Goal: Information Seeking & Learning: Learn about a topic

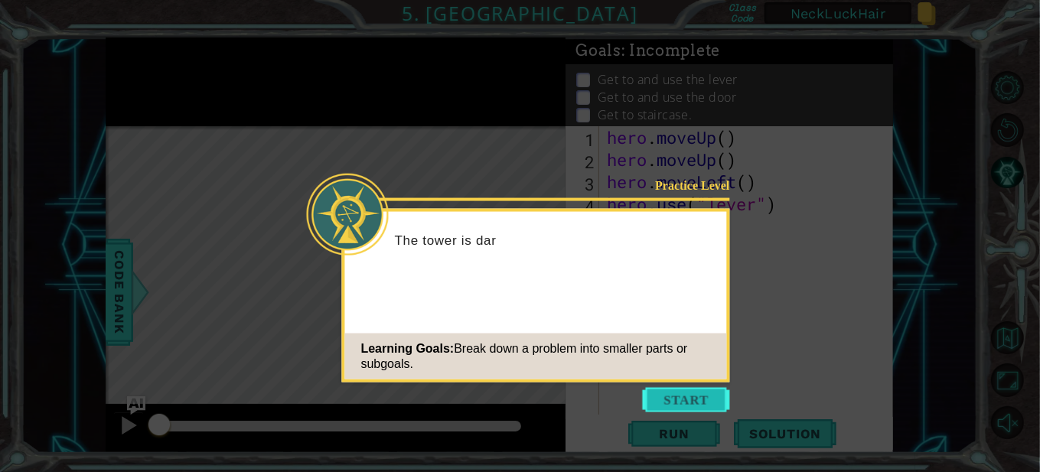
click at [657, 397] on button "Start" at bounding box center [686, 400] width 87 height 24
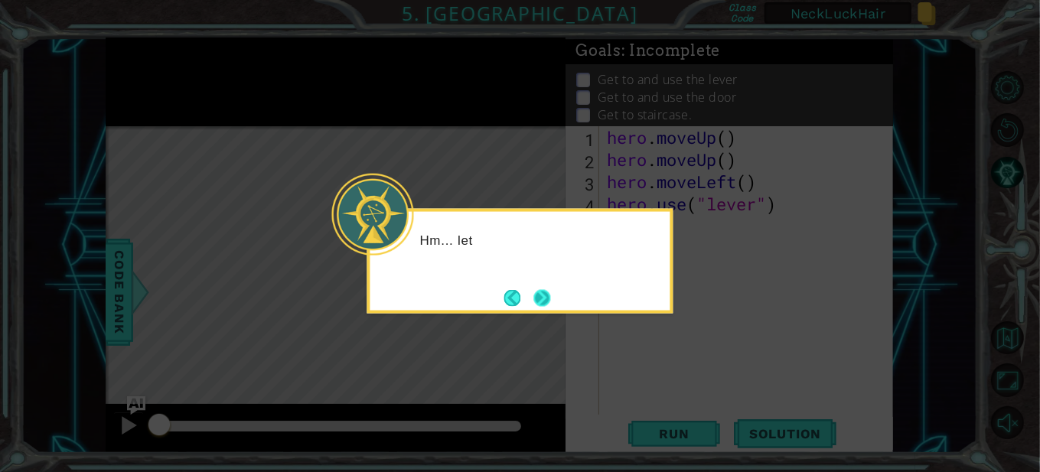
click at [550, 306] on button "Next" at bounding box center [542, 297] width 17 height 17
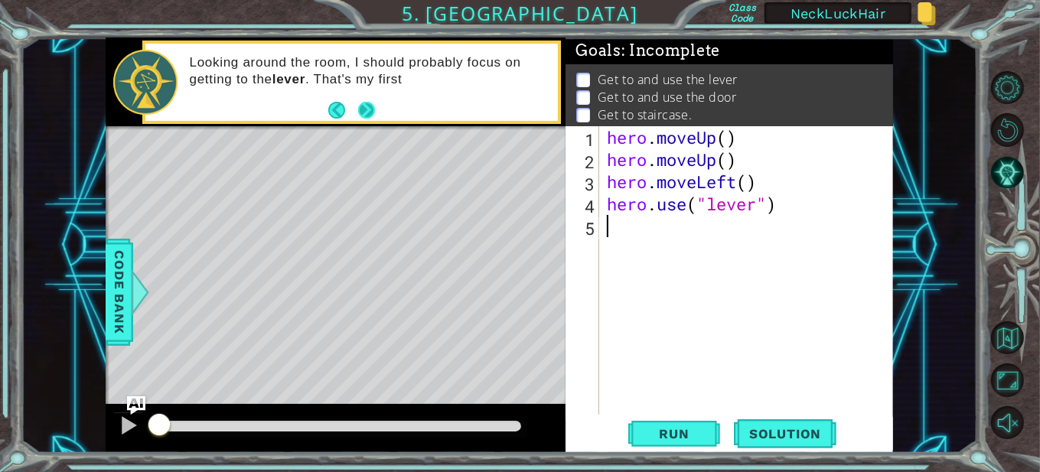
click at [368, 102] on button "Next" at bounding box center [367, 111] width 18 height 18
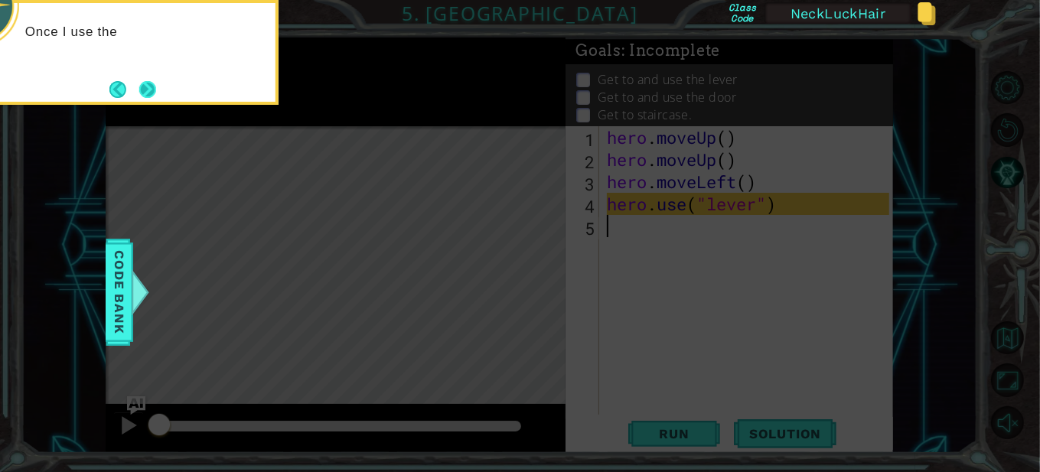
click at [156, 98] on button "Next" at bounding box center [147, 89] width 17 height 17
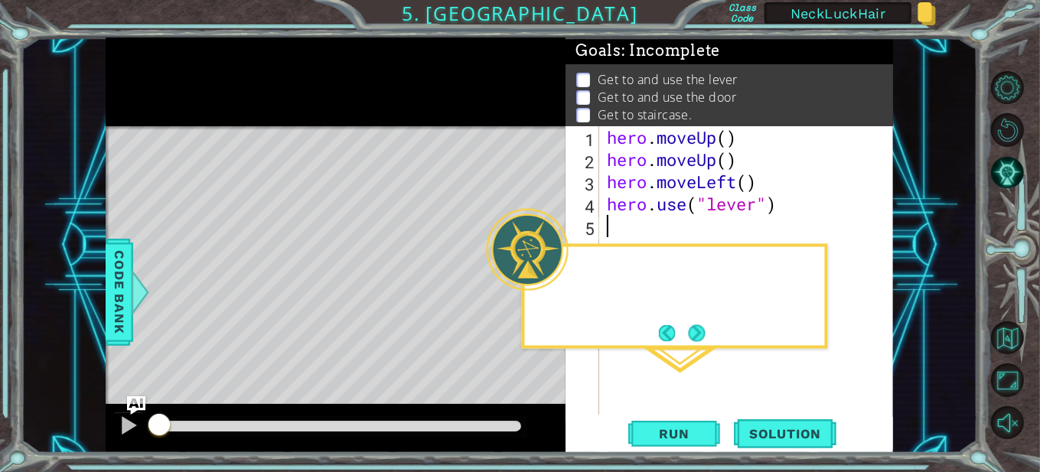
click at [158, 92] on div at bounding box center [336, 82] width 460 height 89
click at [706, 325] on button "Next" at bounding box center [697, 333] width 17 height 17
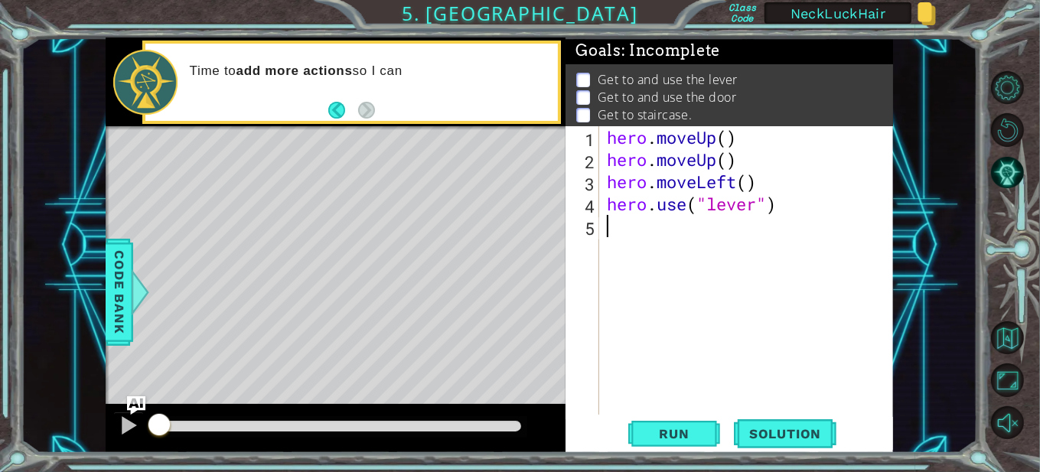
click at [388, 117] on div "Time to add more actions so I can" at bounding box center [351, 82] width 413 height 77
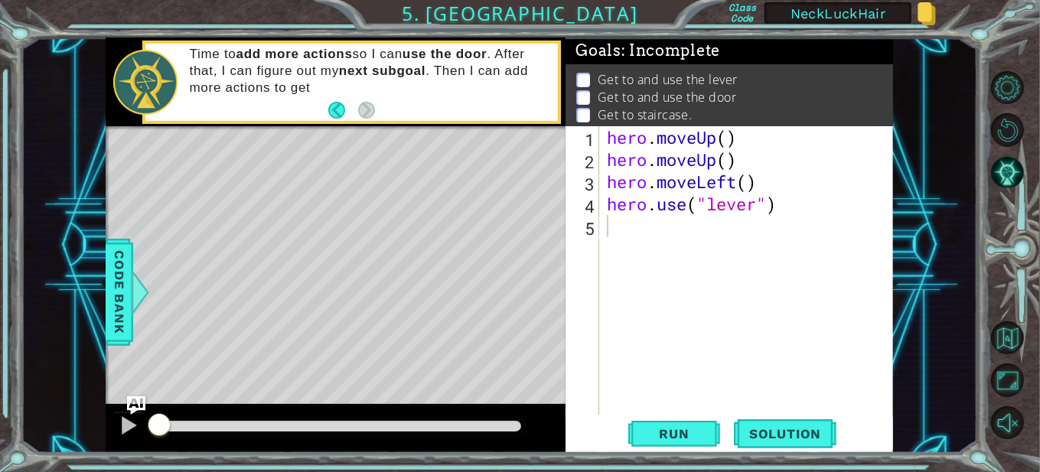
click at [705, 224] on div "hero . moveUp ( ) hero . moveUp ( ) hero . moveLeft ( ) hero . use ( "lever" )" at bounding box center [750, 292] width 293 height 333
click at [759, 437] on span "Solution" at bounding box center [785, 433] width 103 height 15
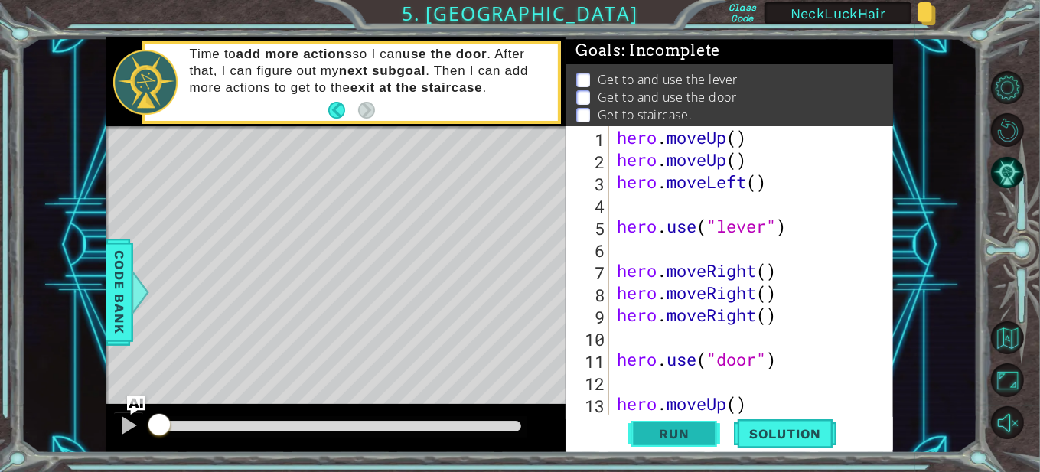
click at [717, 440] on button "Run" at bounding box center [675, 433] width 92 height 33
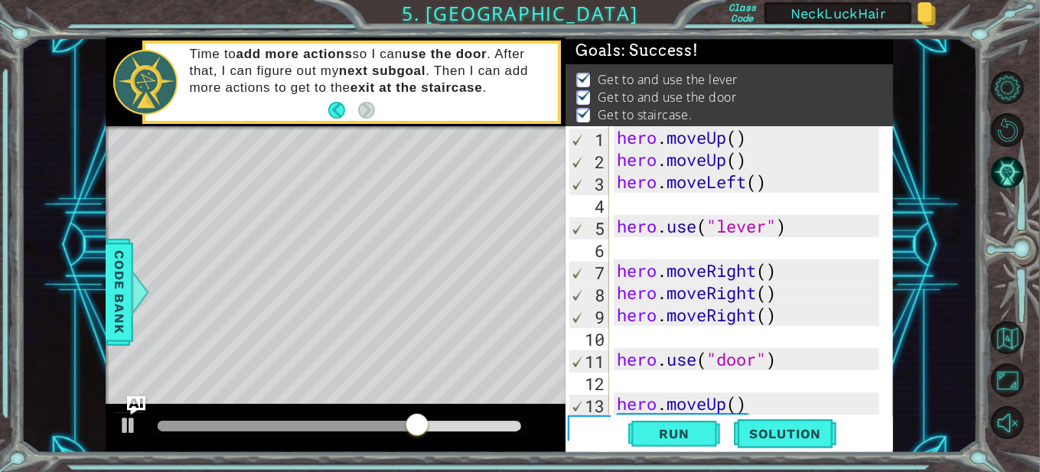
click at [620, 263] on div "1 ההההההההההההההההההההההההההההההההההההההההההההההההההההההההההההההההההההההההההההה…" at bounding box center [500, 246] width 788 height 416
click at [631, 274] on div "1 ההההההההההההההההההההההההההההההההההההההההההההההההההההההההההההההההההההההההההההה…" at bounding box center [500, 246] width 788 height 416
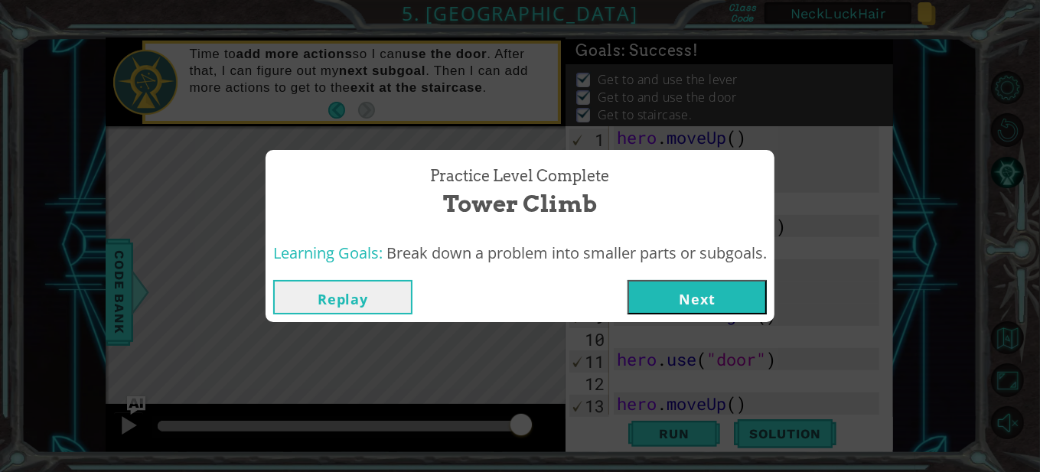
click at [725, 291] on button "Next" at bounding box center [697, 297] width 139 height 34
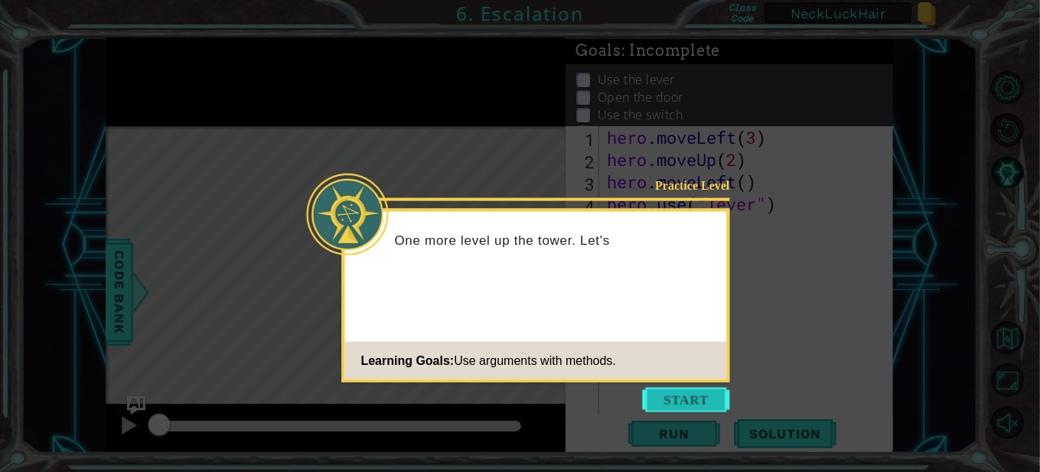
click at [704, 388] on button "Start" at bounding box center [686, 400] width 87 height 24
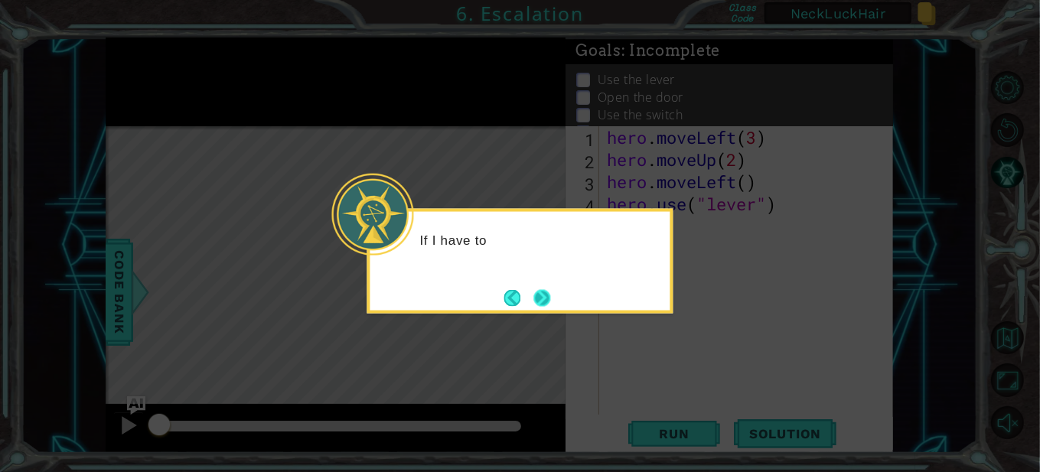
click at [541, 305] on button "Next" at bounding box center [542, 297] width 17 height 17
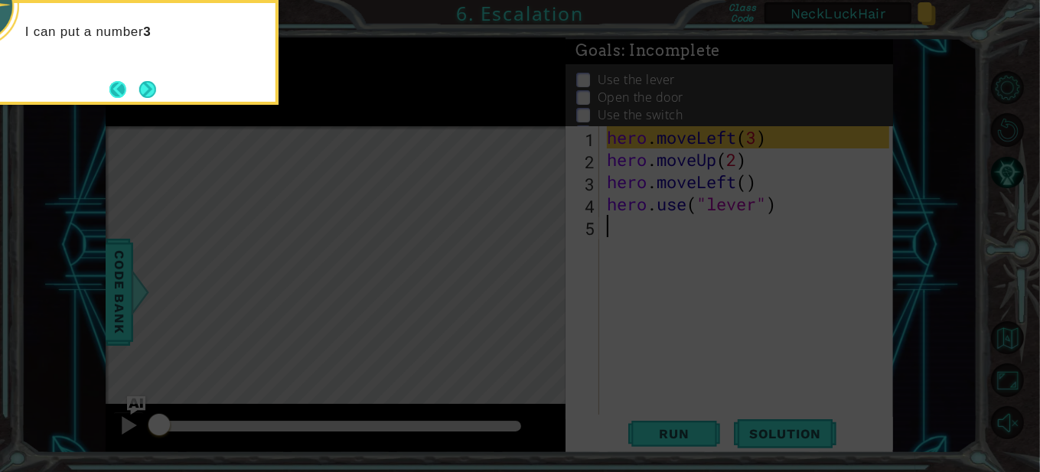
click at [119, 87] on button "Back" at bounding box center [124, 89] width 30 height 17
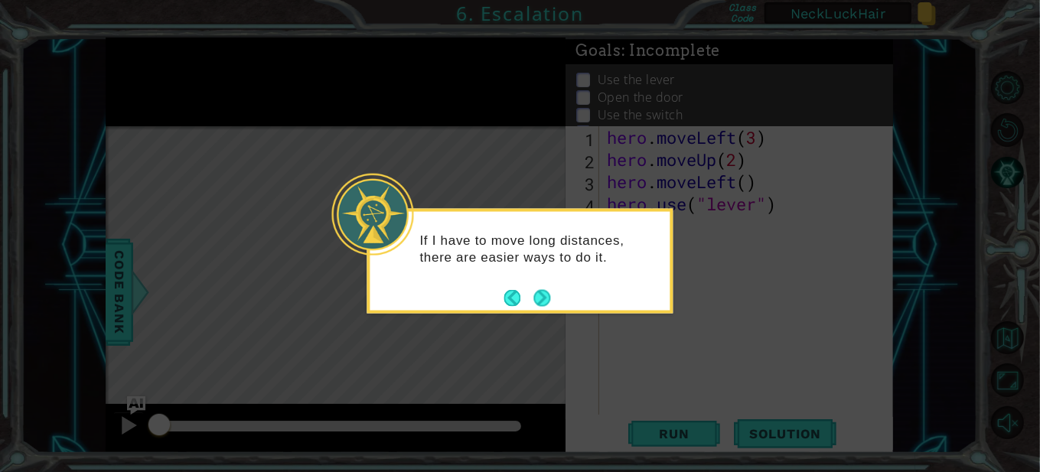
click at [151, 103] on icon at bounding box center [520, 236] width 1040 height 472
click at [550, 301] on button "Next" at bounding box center [542, 297] width 17 height 17
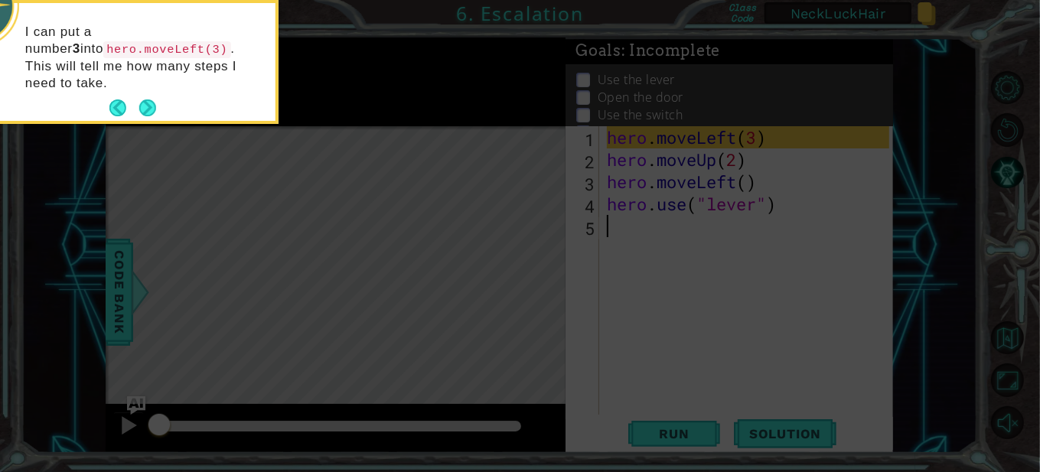
click at [162, 97] on div "I can put a number 3 into hero.moveLeft(3) . This will tell me how many steps I…" at bounding box center [126, 65] width 300 height 112
click at [152, 100] on button "Next" at bounding box center [147, 108] width 17 height 17
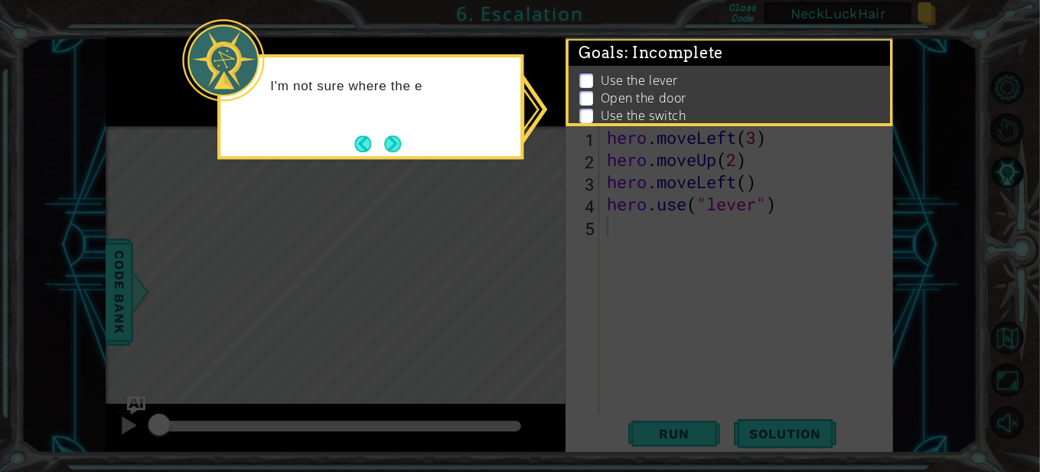
click at [409, 139] on div "I'm not sure where the e" at bounding box center [370, 106] width 306 height 105
click at [384, 152] on button "Next" at bounding box center [392, 144] width 17 height 17
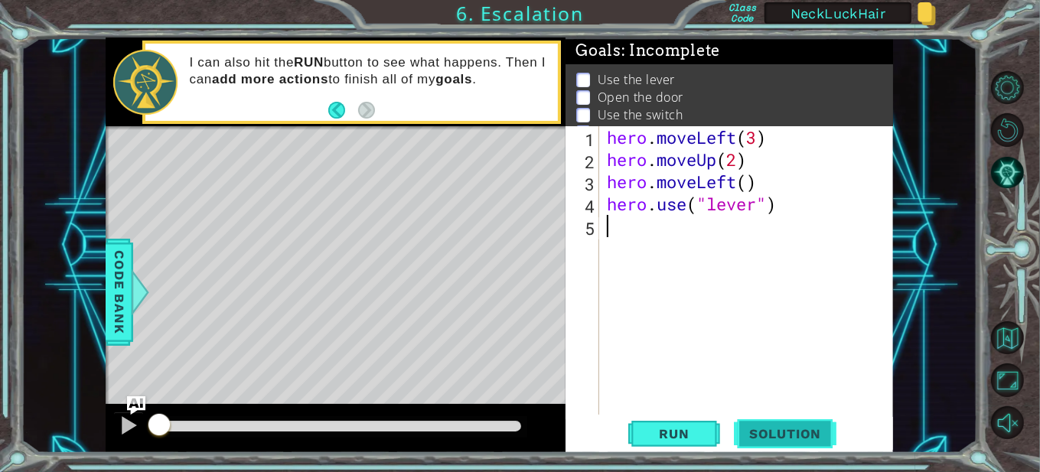
click at [759, 434] on span "Solution" at bounding box center [785, 433] width 103 height 15
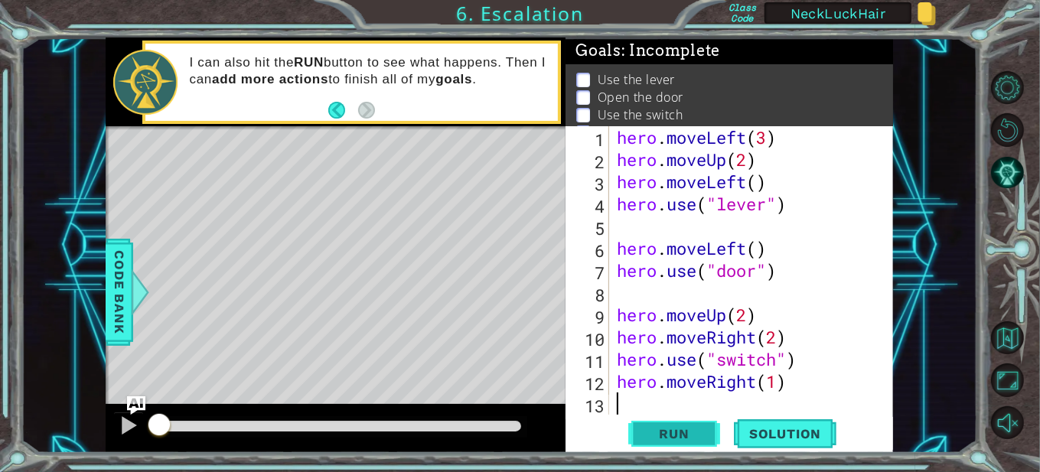
click at [682, 429] on span "Run" at bounding box center [674, 433] width 60 height 15
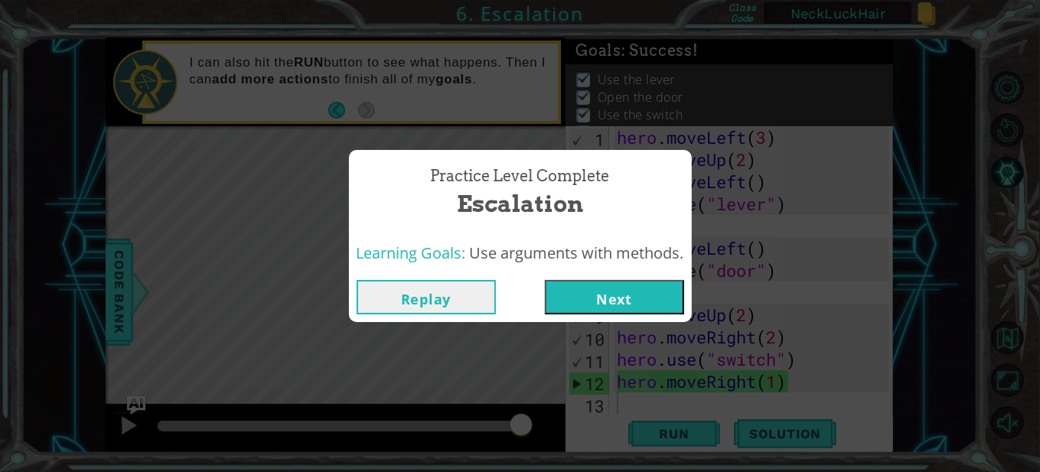
click at [575, 286] on button "Next" at bounding box center [614, 297] width 139 height 34
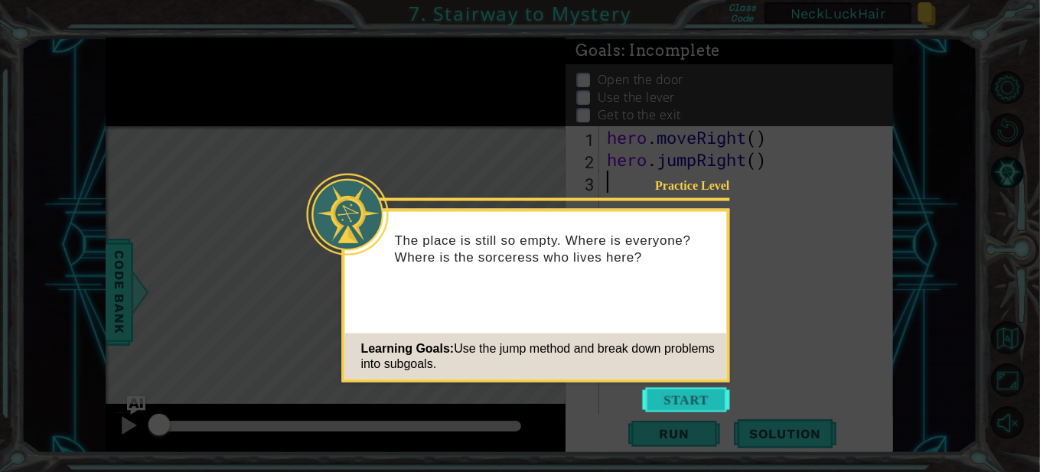
click at [706, 411] on button "Start" at bounding box center [686, 400] width 87 height 24
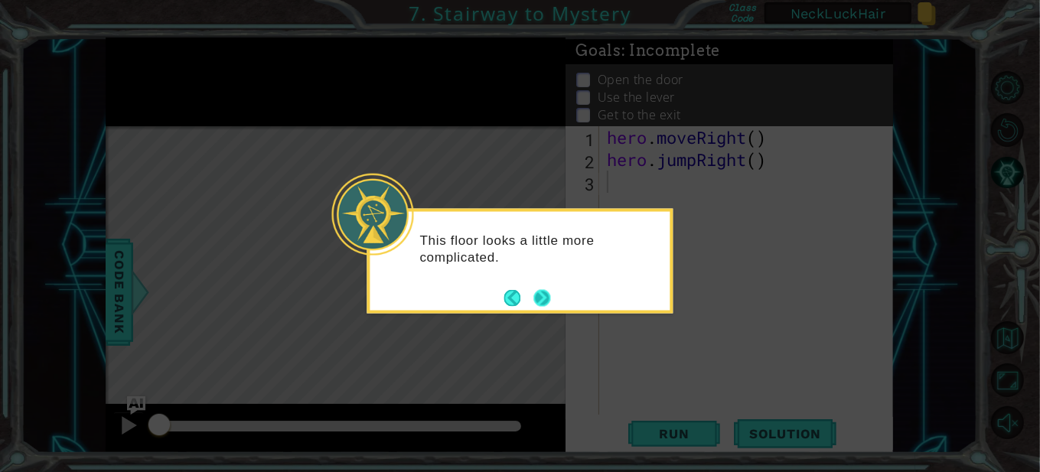
click at [548, 299] on button "Next" at bounding box center [542, 297] width 17 height 17
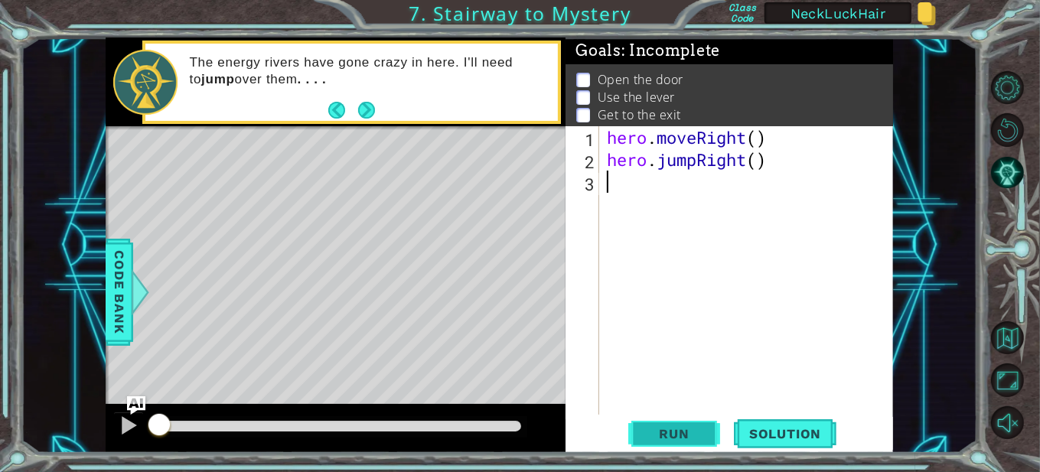
click at [700, 448] on button "Run" at bounding box center [675, 433] width 92 height 33
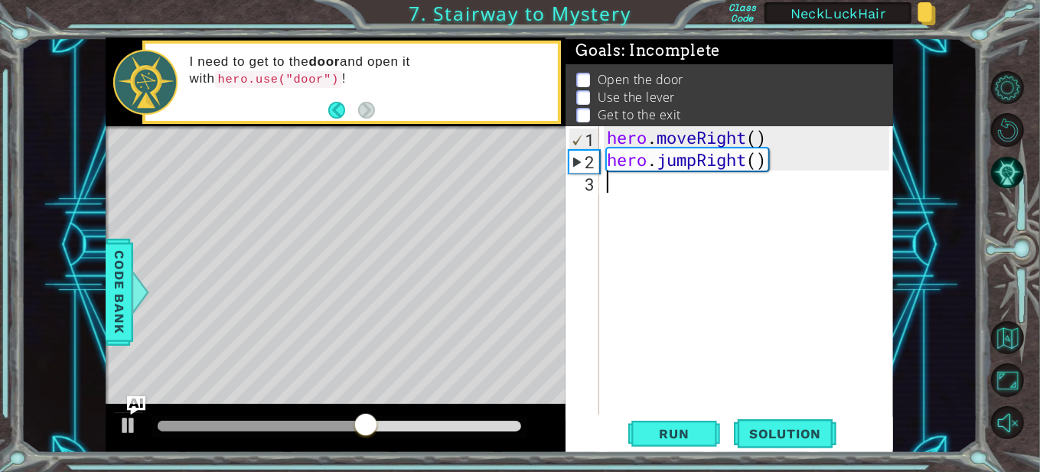
click at [743, 213] on div "hero . moveRight ( ) hero . jumpRight ( )" at bounding box center [750, 292] width 293 height 333
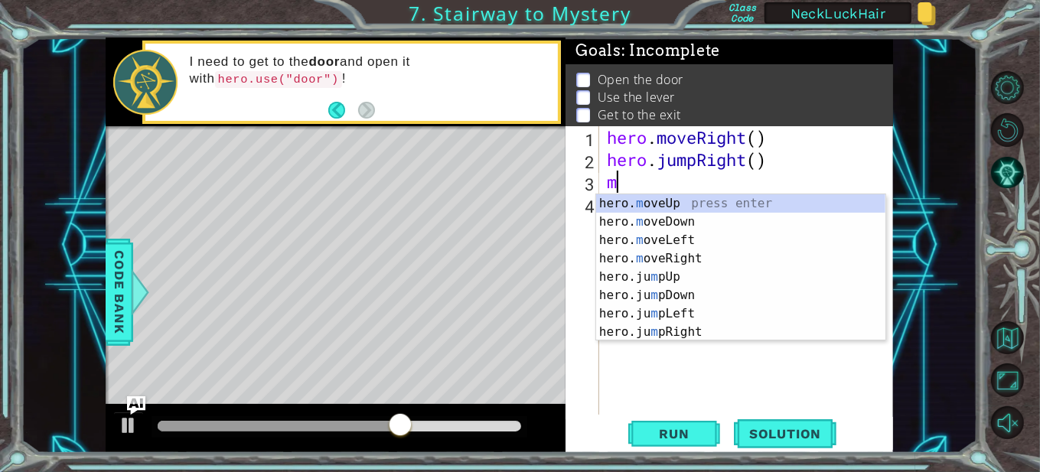
type textarea "mi"
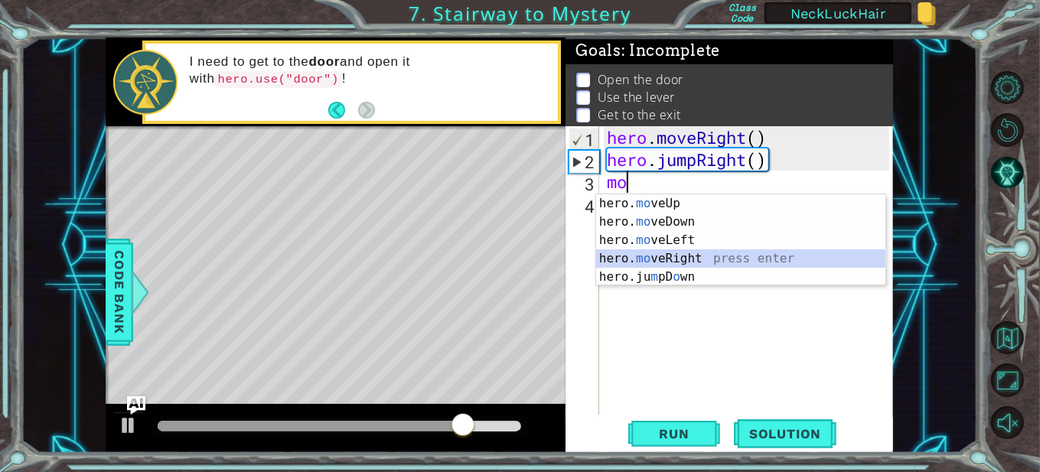
type textarea "hero.moveRight(1)"
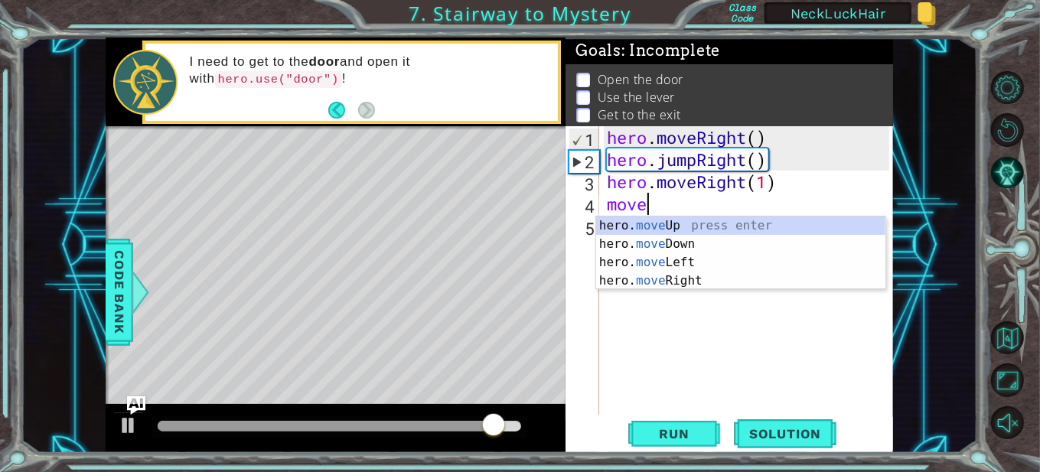
scroll to position [0, 1]
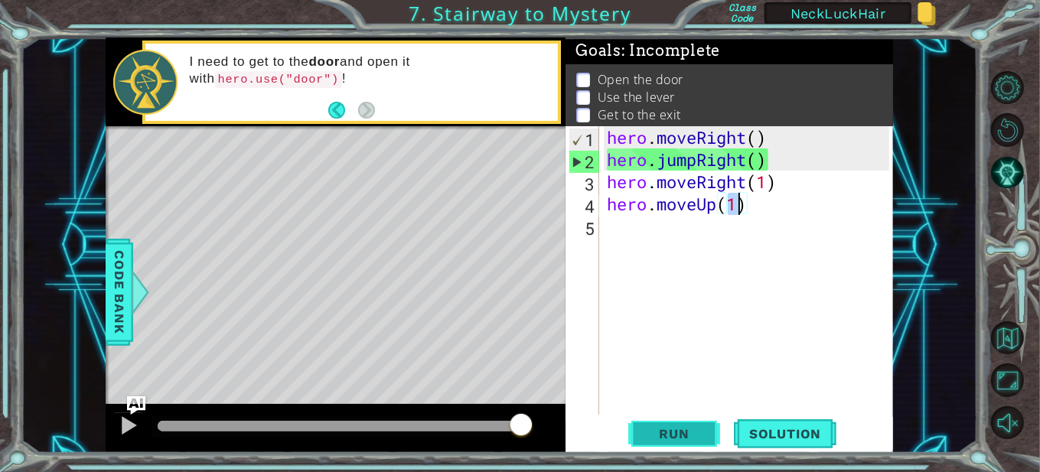
type textarea "hero.moveUp(1)"
click at [672, 443] on button "Run" at bounding box center [675, 433] width 92 height 33
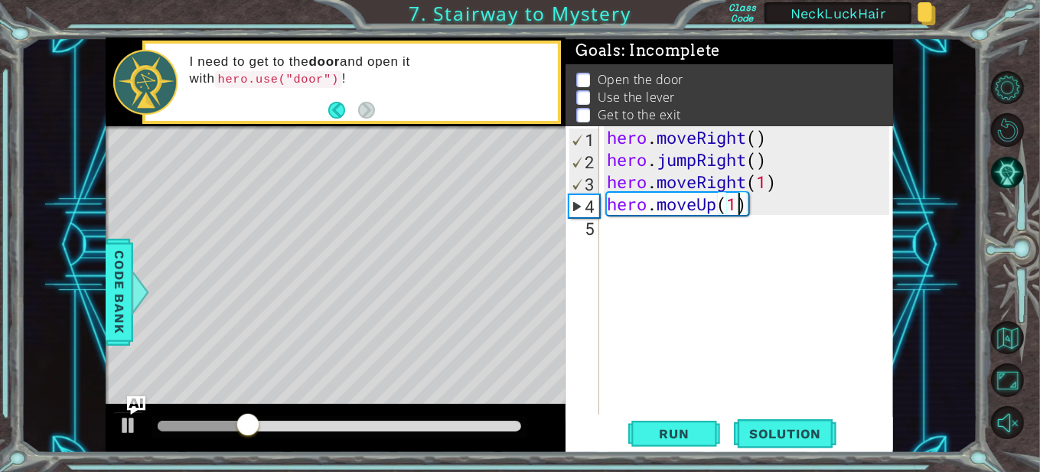
click at [737, 252] on div "hero . moveRight ( ) hero . jumpRight ( ) hero . moveRight ( 1 ) hero . moveUp …" at bounding box center [750, 292] width 293 height 333
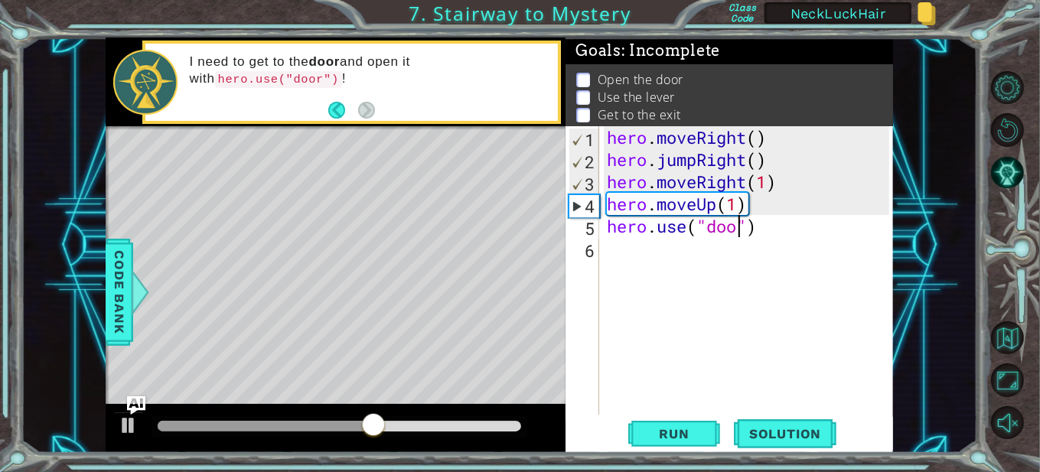
type textarea "hero.use("door")"
click at [681, 395] on div "hero . moveRight ( ) hero . jumpRight ( ) hero . moveRight ( 1 ) hero . moveUp …" at bounding box center [750, 292] width 293 height 333
click at [677, 420] on button "Run" at bounding box center [675, 433] width 92 height 33
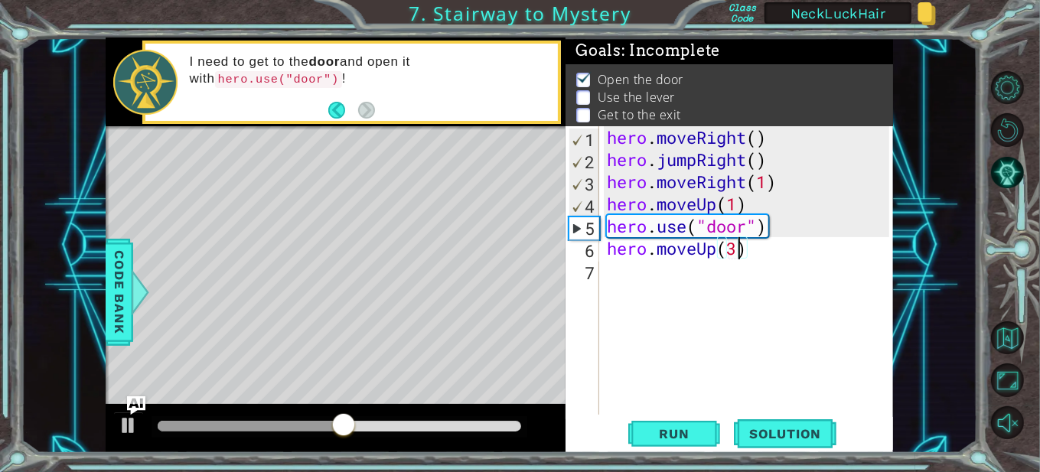
type textarea "hero.moveUp(2)"
click at [665, 263] on div "hero . moveRight ( ) hero . jumpRight ( ) hero . moveRight ( 1 ) hero . moveUp …" at bounding box center [750, 292] width 293 height 333
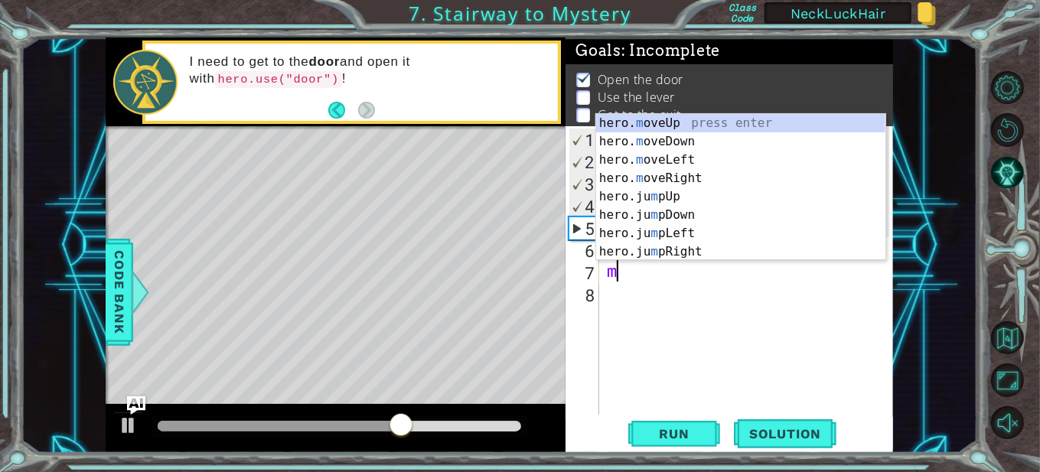
type textarea "mo"
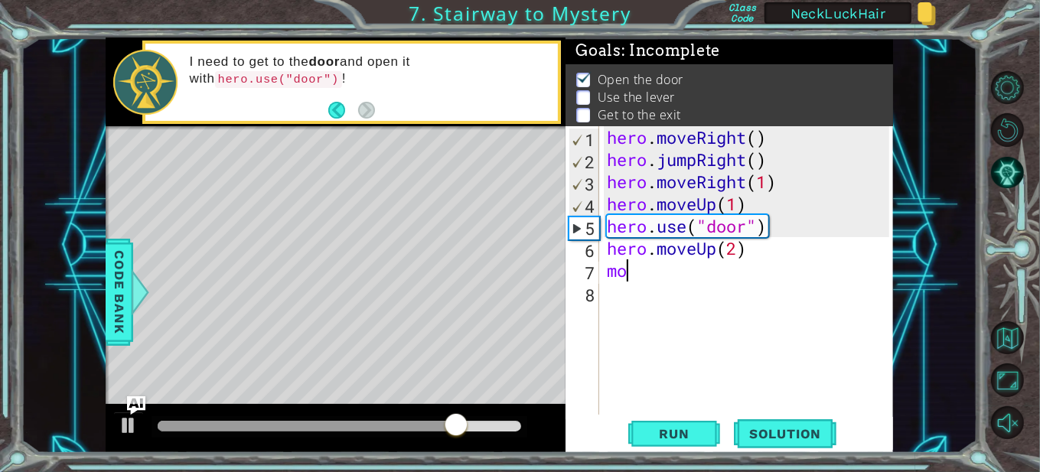
click at [665, 263] on div "hero . moveRight ( ) hero . jumpRight ( ) hero . moveRight ( 1 ) hero . moveUp …" at bounding box center [750, 292] width 293 height 333
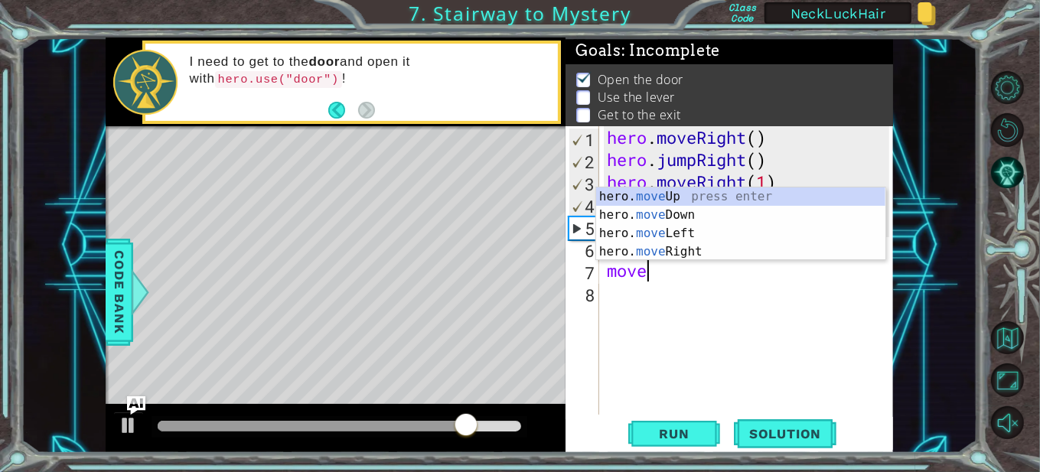
scroll to position [0, 1]
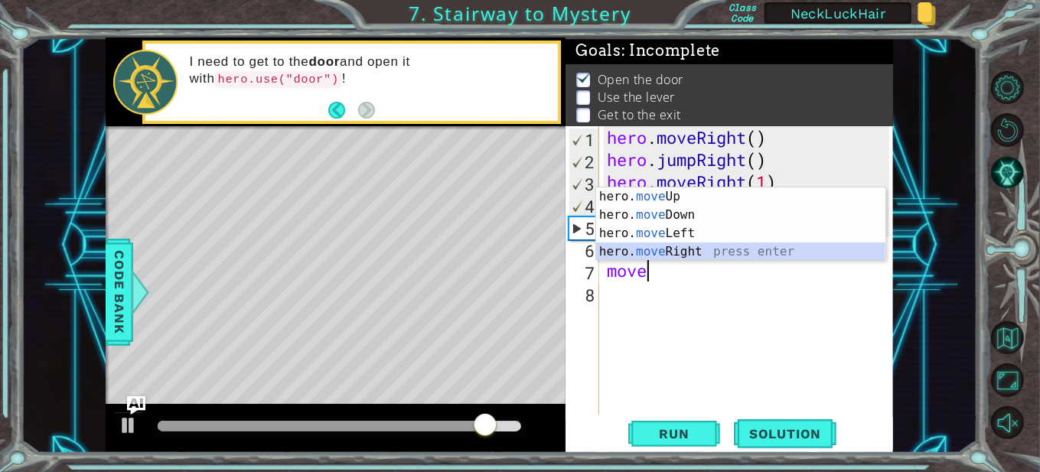
type textarea "hero.moveRight(1)"
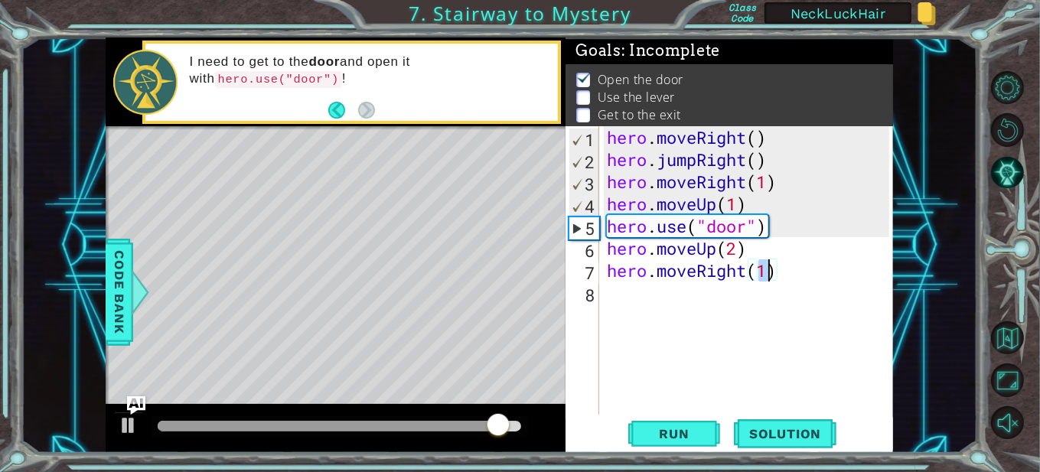
click at [665, 284] on div "hero . moveRight ( ) hero . jumpRight ( ) hero . moveRight ( 1 ) hero . moveUp …" at bounding box center [750, 292] width 293 height 333
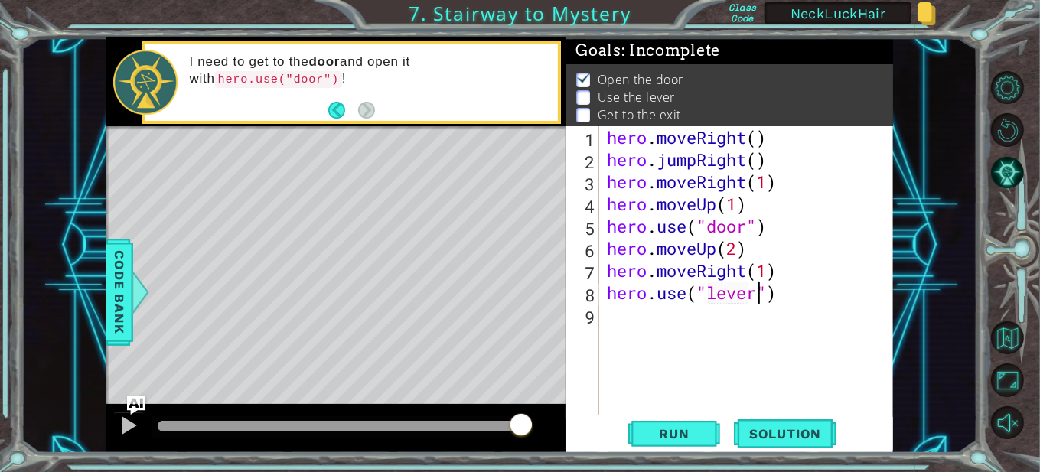
scroll to position [0, 6]
click at [705, 426] on button "Run" at bounding box center [675, 433] width 92 height 33
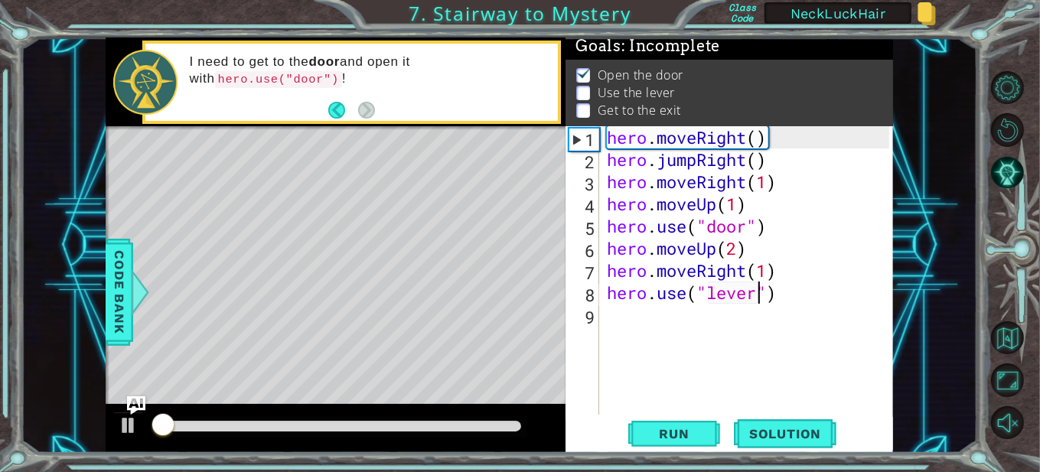
scroll to position [10, 0]
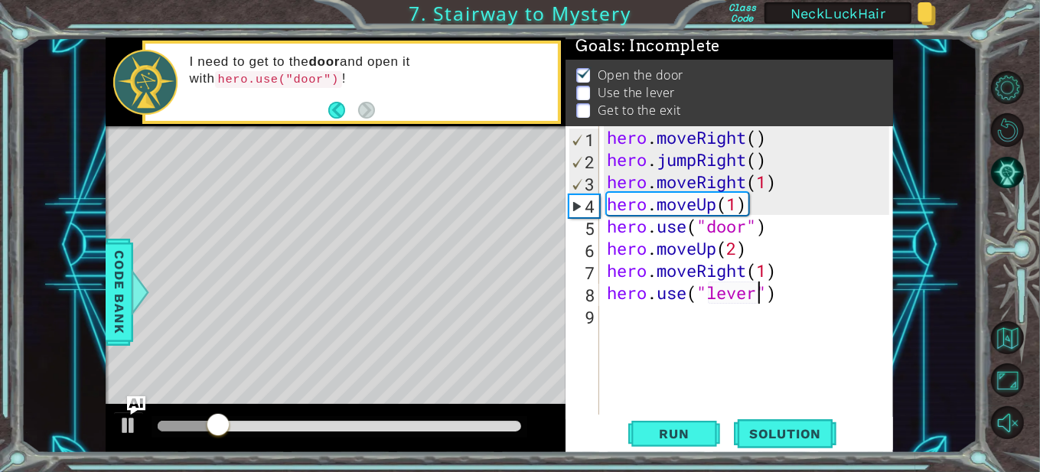
click at [752, 265] on div "hero . moveRight ( ) hero . jumpRight ( ) hero . moveRight ( 1 ) hero . moveUp …" at bounding box center [750, 292] width 293 height 333
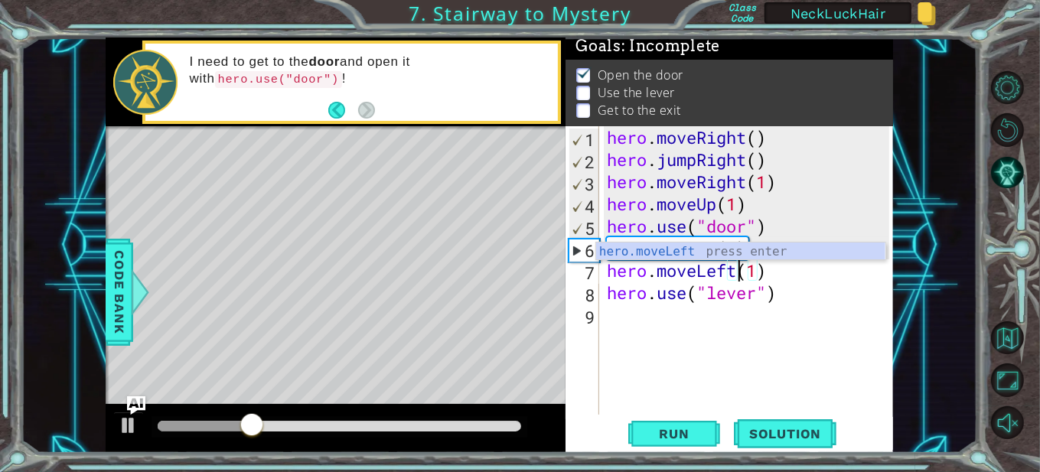
scroll to position [0, 5]
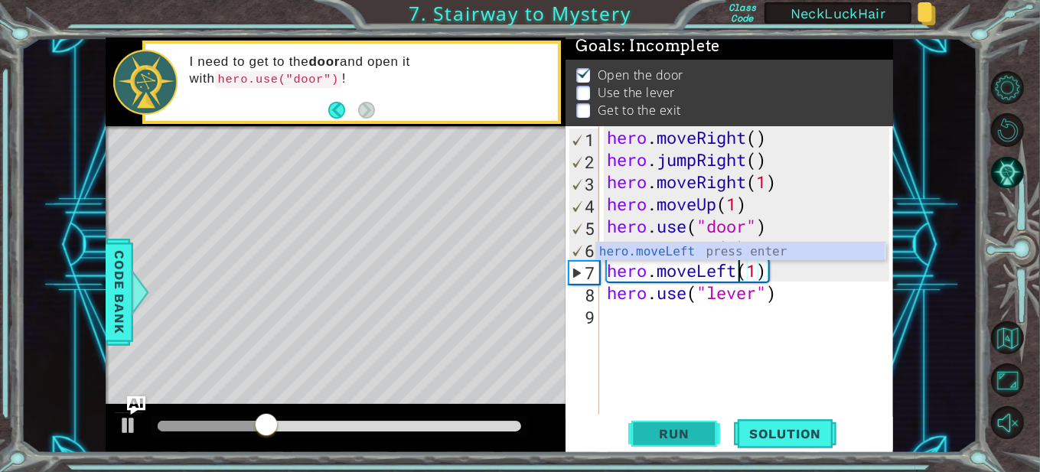
type textarea "hero.moveLeft(1)"
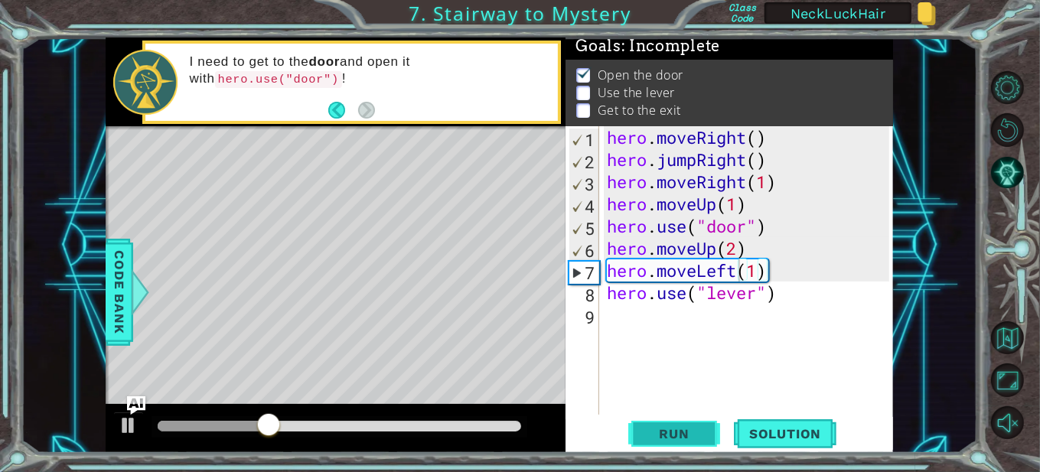
click at [674, 438] on span "Run" at bounding box center [674, 433] width 60 height 15
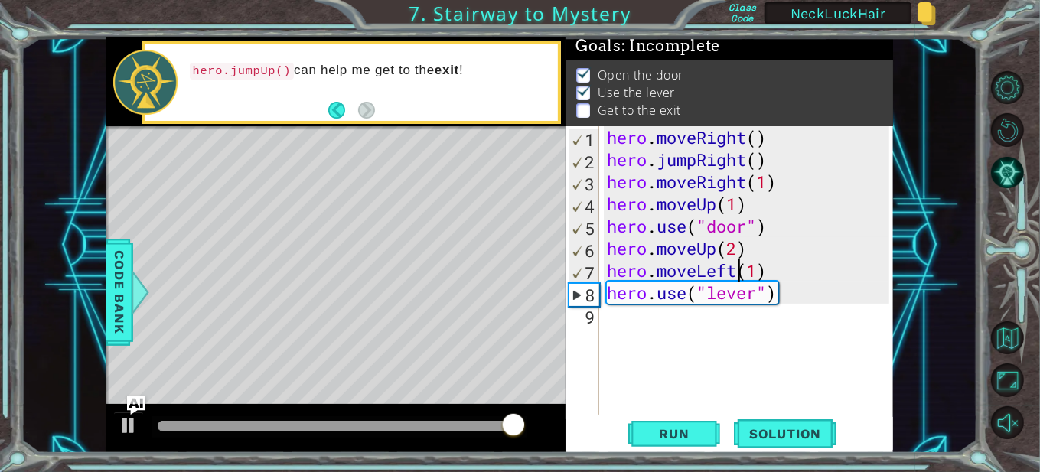
click at [706, 326] on div "hero . moveRight ( ) hero . jumpRight ( ) hero . moveRight ( 1 ) hero . moveUp …" at bounding box center [750, 292] width 293 height 333
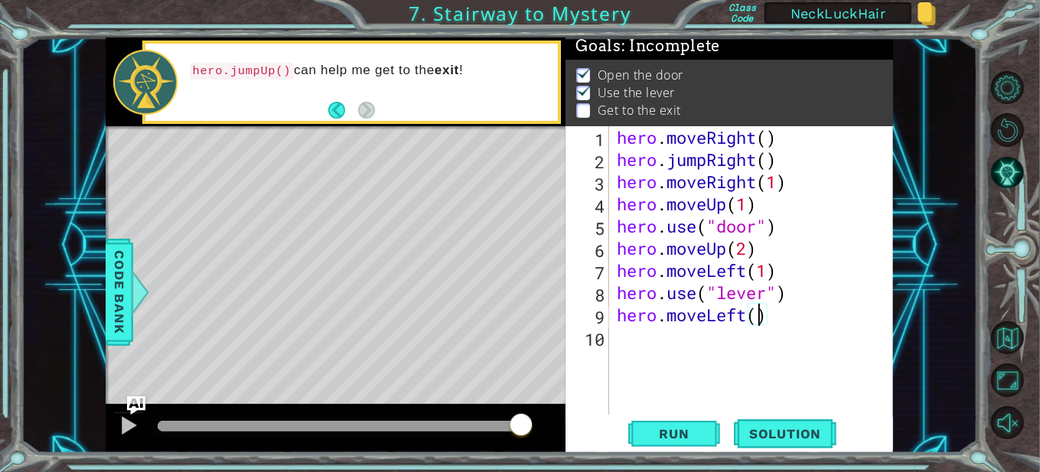
type textarea "hero.moveLeft(2)"
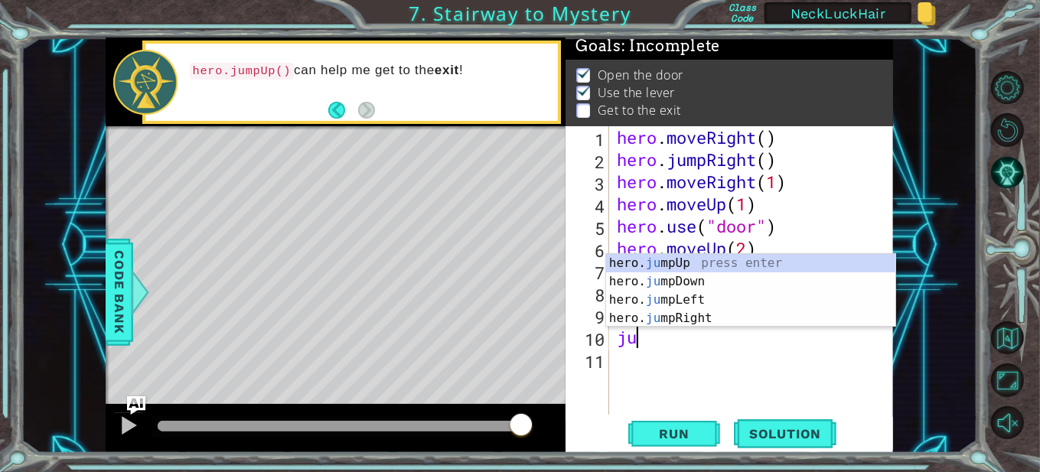
type textarea "jum"
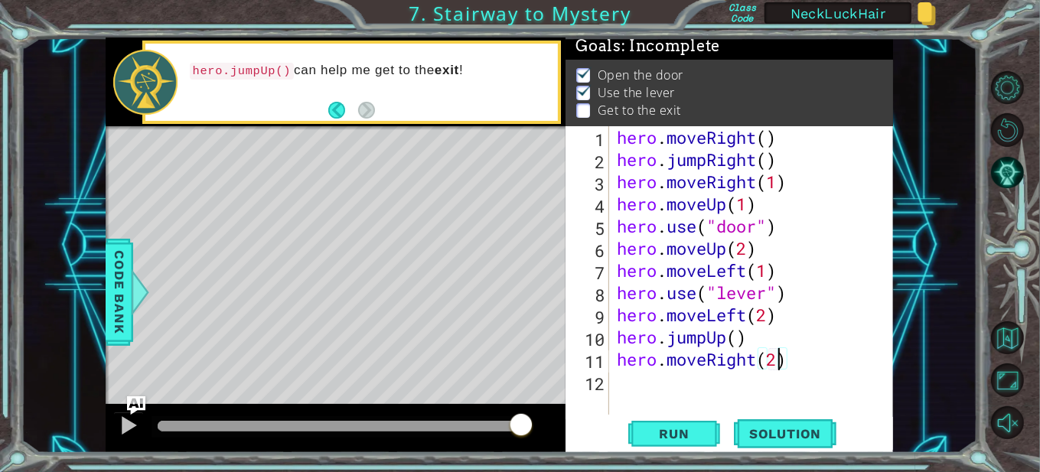
scroll to position [0, 6]
type textarea "hero.moveRight(2)"
click at [684, 433] on span "Run" at bounding box center [674, 433] width 60 height 15
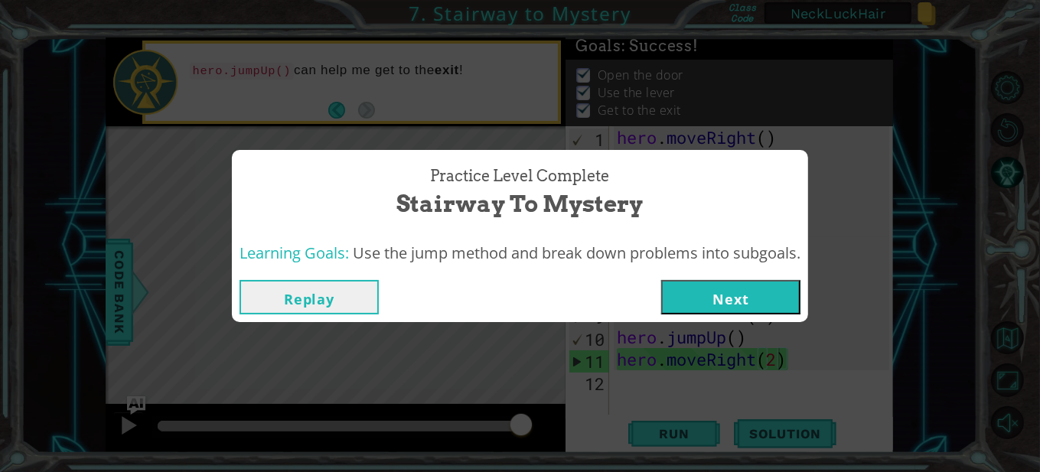
click at [352, 285] on button "Replay" at bounding box center [309, 297] width 139 height 34
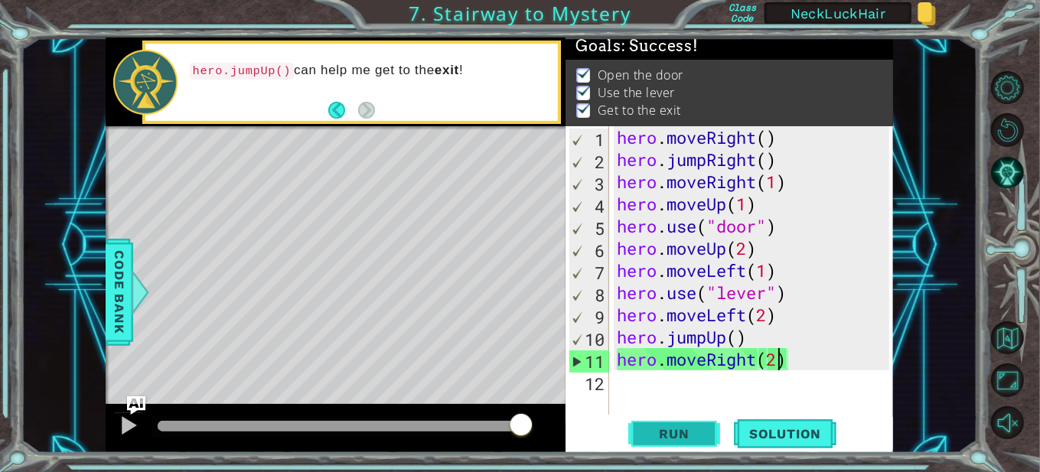
click at [656, 445] on button "Run" at bounding box center [675, 433] width 92 height 33
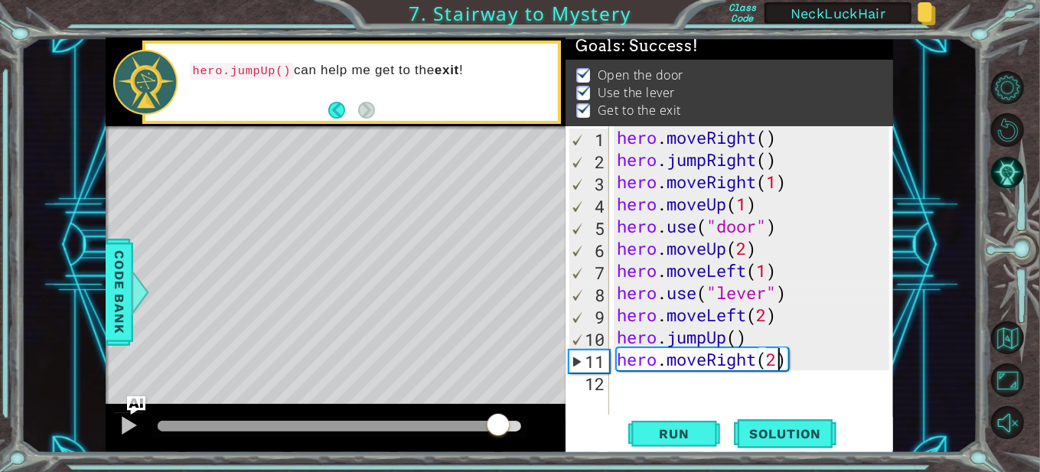
drag, startPoint x: 495, startPoint y: 424, endPoint x: 520, endPoint y: 430, distance: 25.1
click at [520, 430] on div at bounding box center [340, 426] width 364 height 11
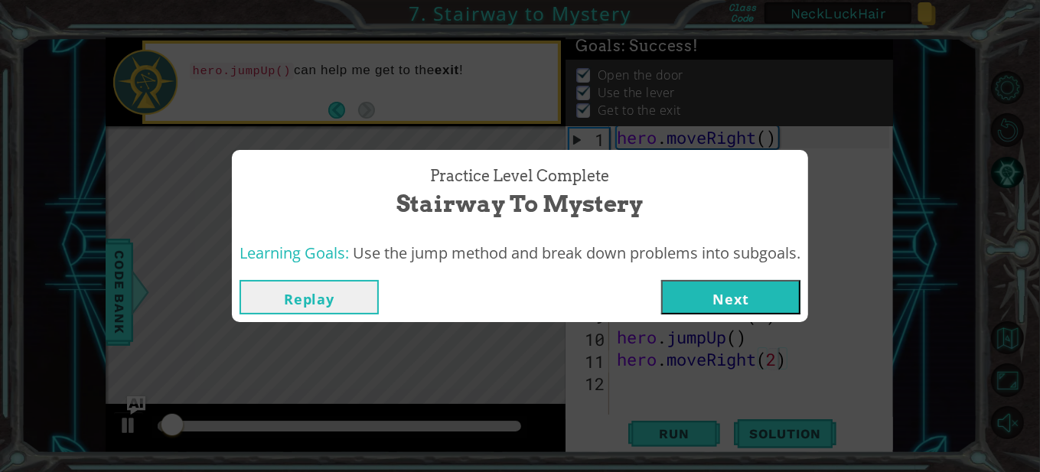
click at [728, 308] on button "Next" at bounding box center [730, 297] width 139 height 34
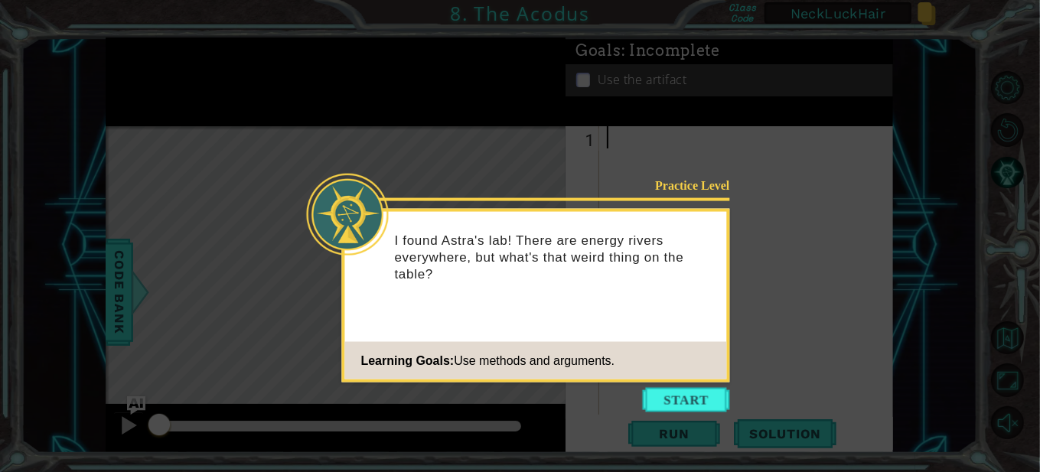
click at [670, 381] on div "Practice Level I found Astra's lab! There are energy rivers everywhere, but wha…" at bounding box center [536, 296] width 388 height 174
click at [671, 402] on button "Start" at bounding box center [686, 400] width 87 height 24
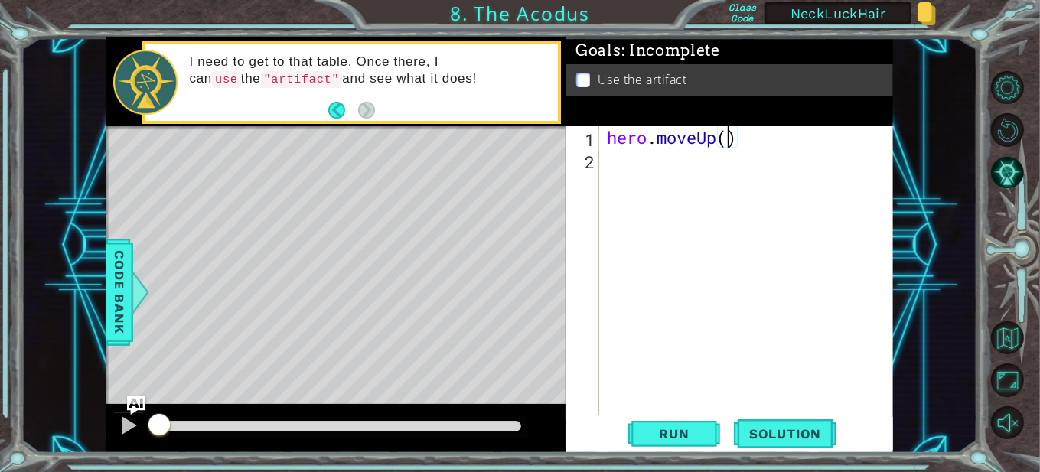
type textarea "hero.moveUp(2)"
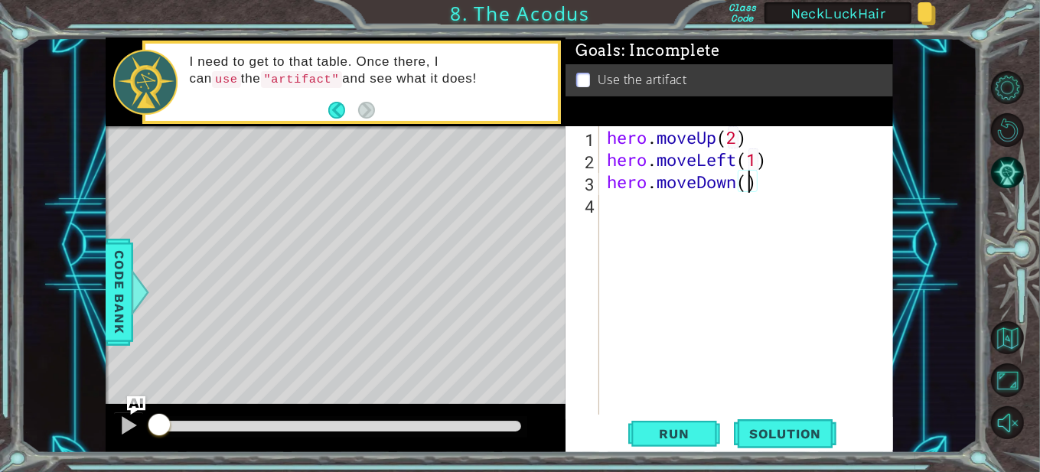
type textarea "hero.moveDown(2)"
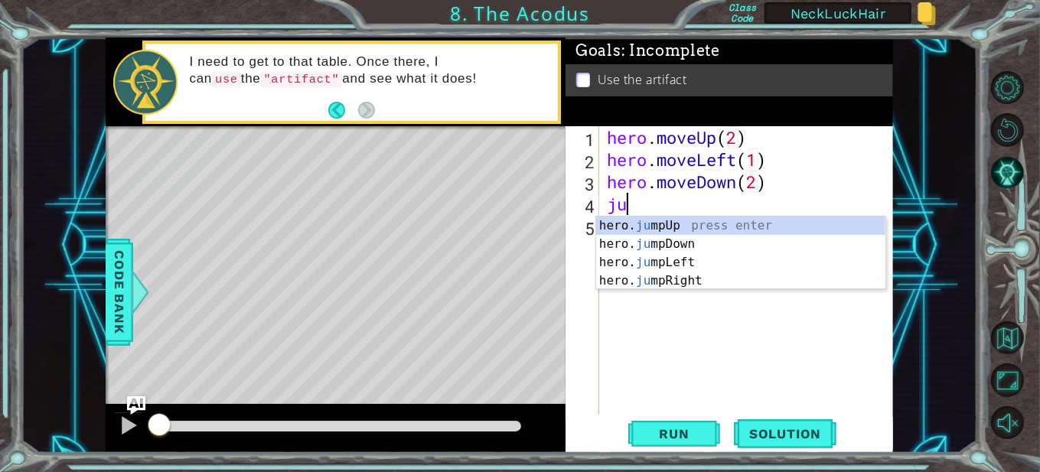
type textarea "jum"
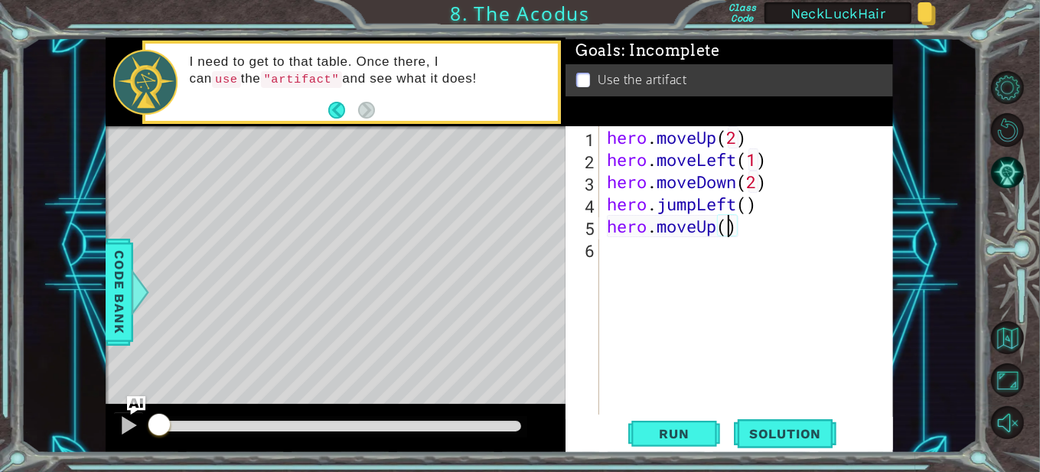
type textarea "hero.moveUp(2)"
click at [694, 260] on div "hero . moveUp ( 2 ) hero . moveLeft ( 1 ) hero . moveDown ( 2 ) hero . jumpLeft…" at bounding box center [750, 292] width 293 height 333
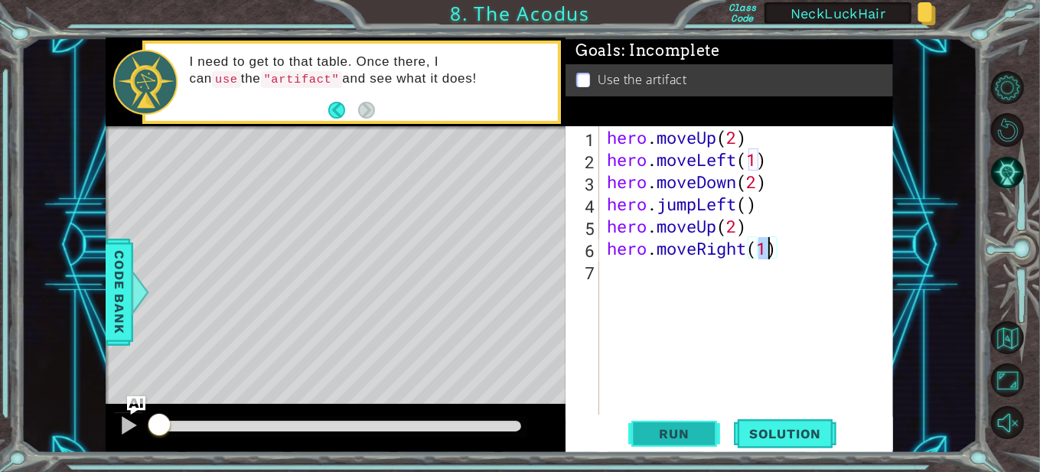
type textarea "hero.moveRight(1)"
click at [686, 441] on span "Run" at bounding box center [674, 433] width 60 height 15
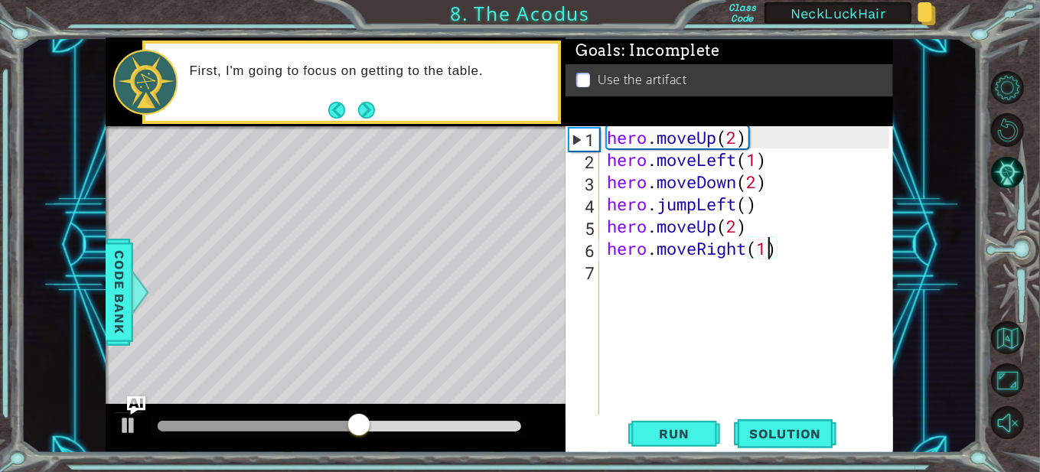
click at [631, 263] on div "hero . moveUp ( 2 ) hero . moveLeft ( 1 ) hero . moveDown ( 2 ) hero . jumpLeft…" at bounding box center [750, 292] width 293 height 333
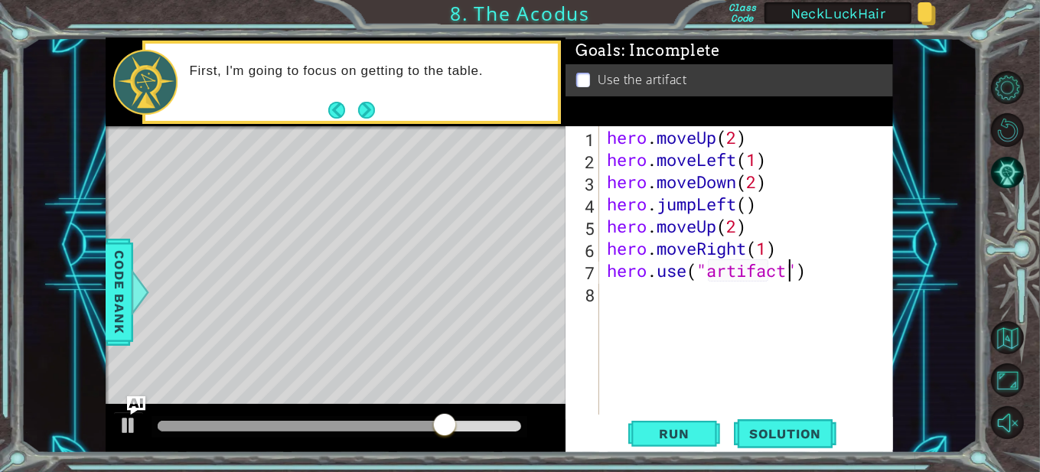
scroll to position [0, 8]
type textarea "hero.use("artifact")"
click at [1012, 424] on button "Unmute" at bounding box center [1007, 423] width 33 height 33
click at [667, 432] on span "Run" at bounding box center [674, 433] width 60 height 15
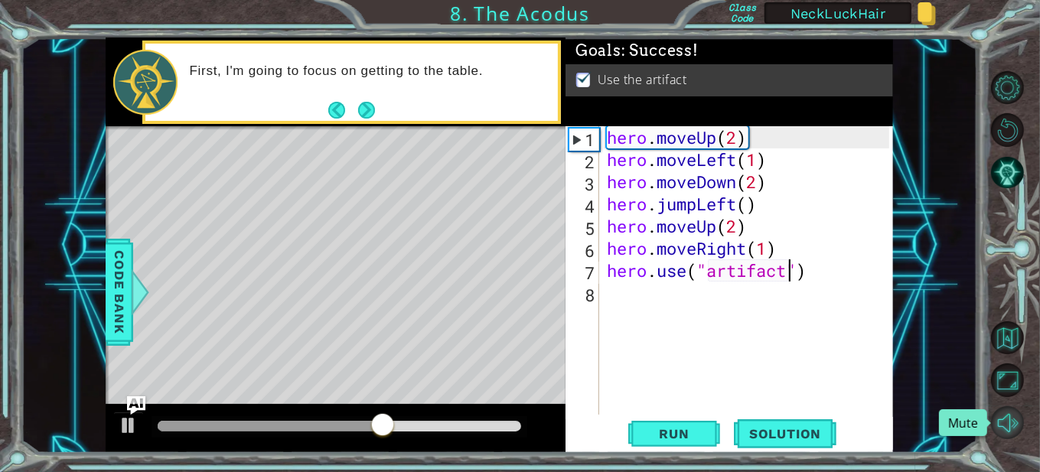
click at [1018, 417] on button "Mute" at bounding box center [1007, 423] width 33 height 33
click at [1020, 427] on button "Unmute" at bounding box center [1007, 423] width 33 height 33
click at [1011, 426] on button "Mute" at bounding box center [1007, 423] width 33 height 33
click at [1011, 426] on button "Unmute" at bounding box center [1007, 423] width 33 height 33
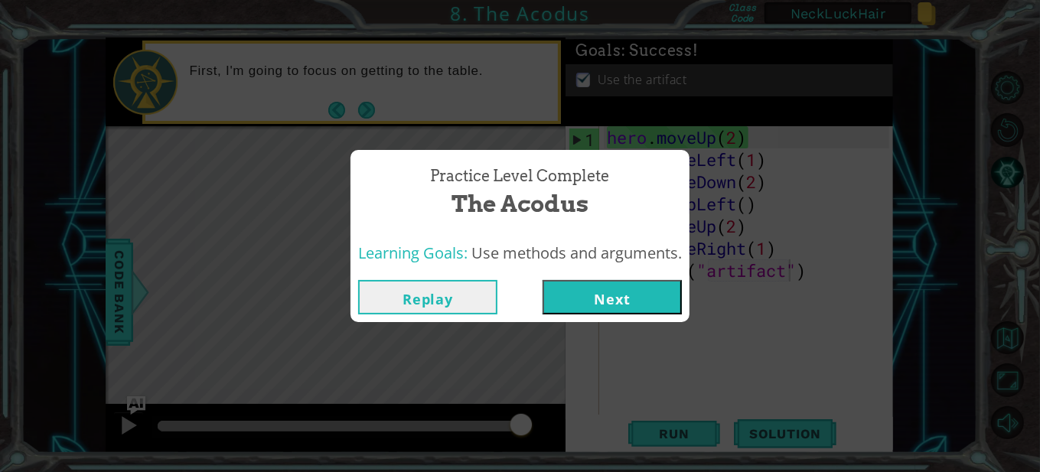
click at [406, 291] on button "Replay" at bounding box center [427, 297] width 139 height 34
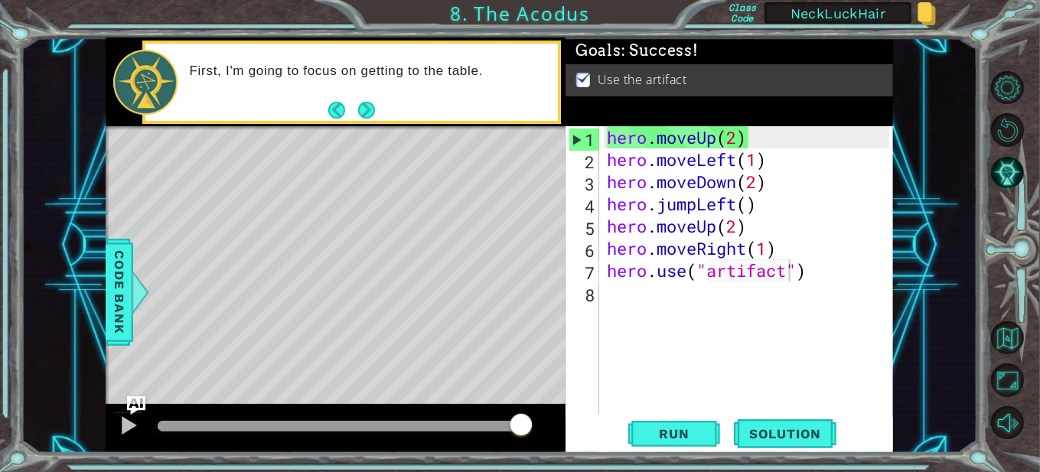
click at [476, 420] on div at bounding box center [340, 426] width 376 height 21
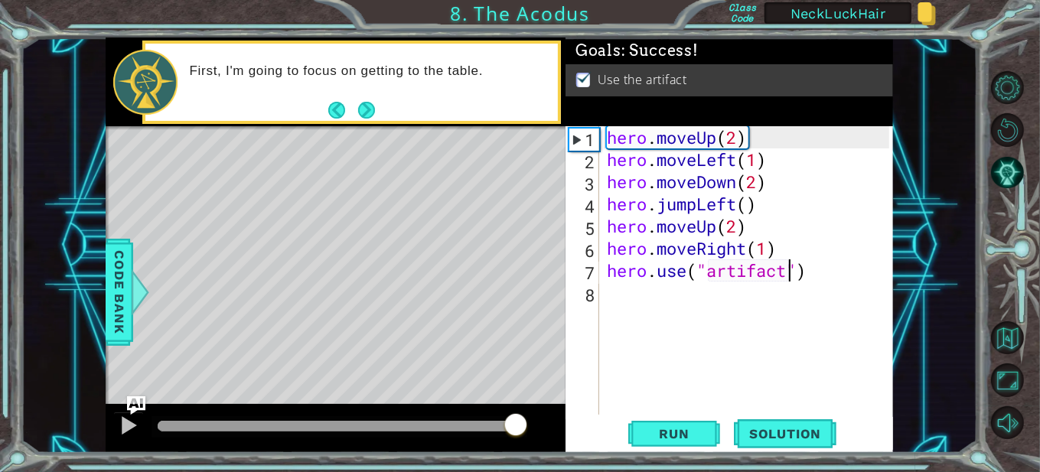
drag, startPoint x: 515, startPoint y: 430, endPoint x: 581, endPoint y: 428, distance: 65.9
click at [581, 428] on div "1 ההההההההההההההההההההההההההההההההההההההההההההההההההההההההההההההההההההההההההההה…" at bounding box center [500, 246] width 788 height 416
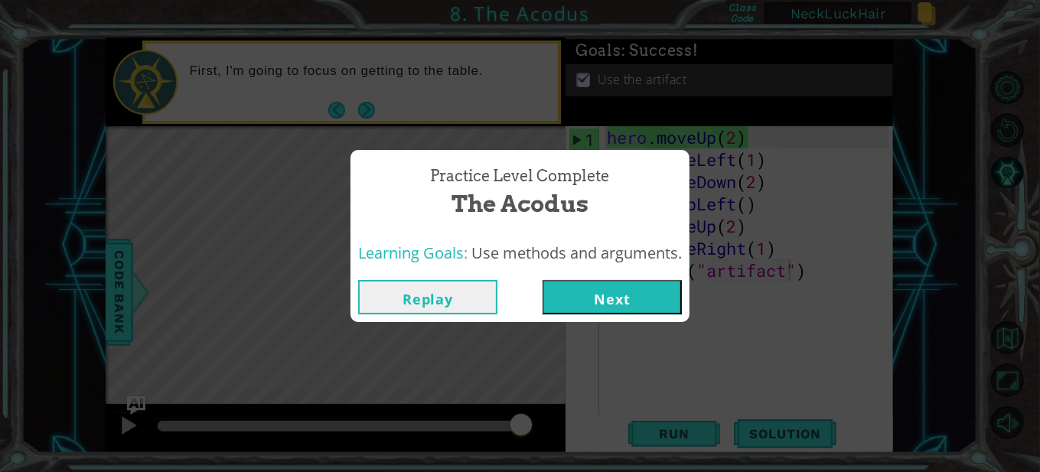
click at [622, 308] on button "Next" at bounding box center [612, 297] width 139 height 34
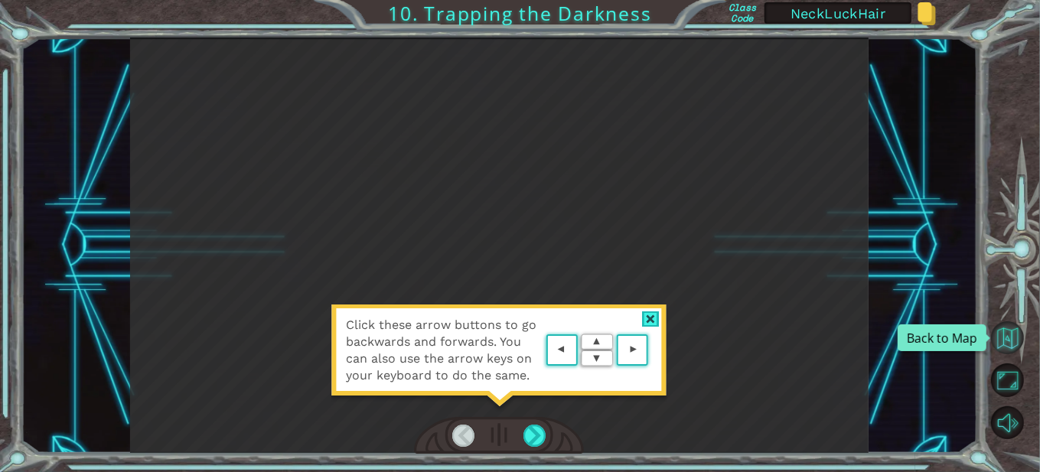
click at [1007, 325] on button "Back to Map" at bounding box center [1007, 338] width 33 height 33
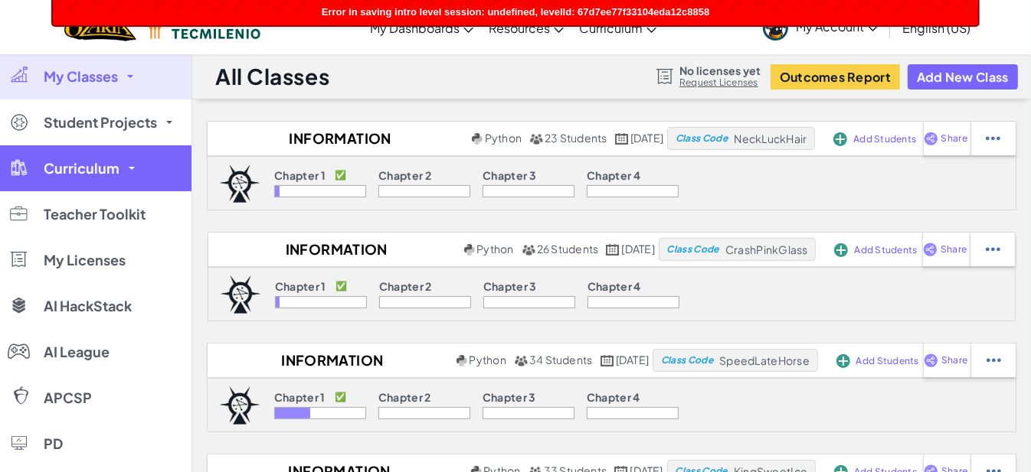
click at [91, 155] on link "Curriculum" at bounding box center [95, 168] width 191 height 46
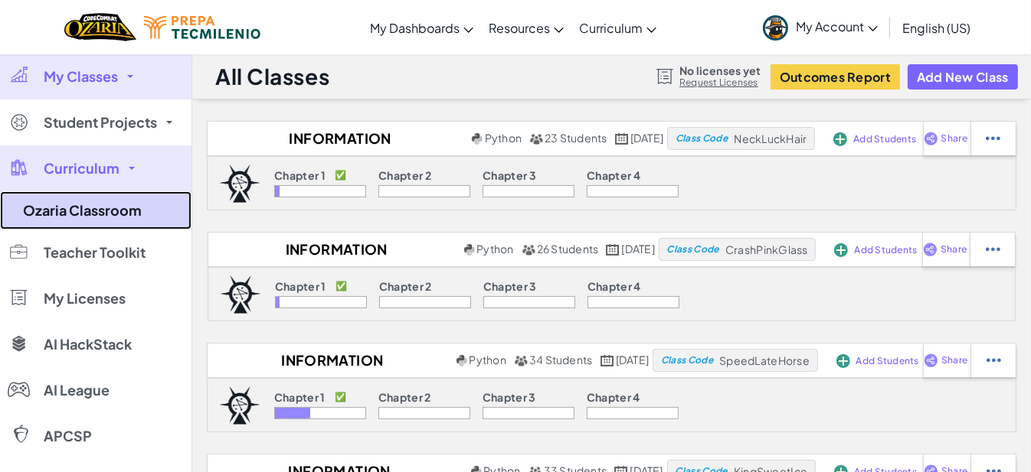
click at [57, 212] on link "Ozaria Classroom" at bounding box center [95, 210] width 191 height 38
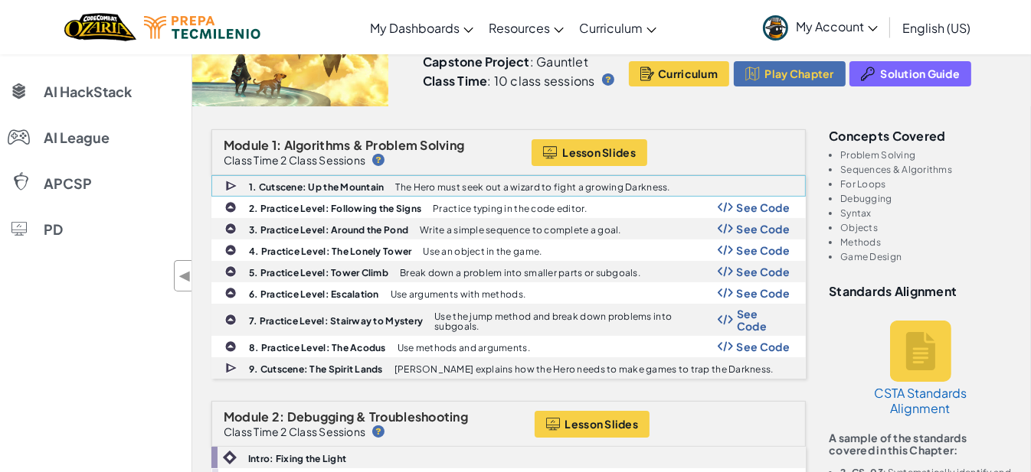
scroll to position [278, 0]
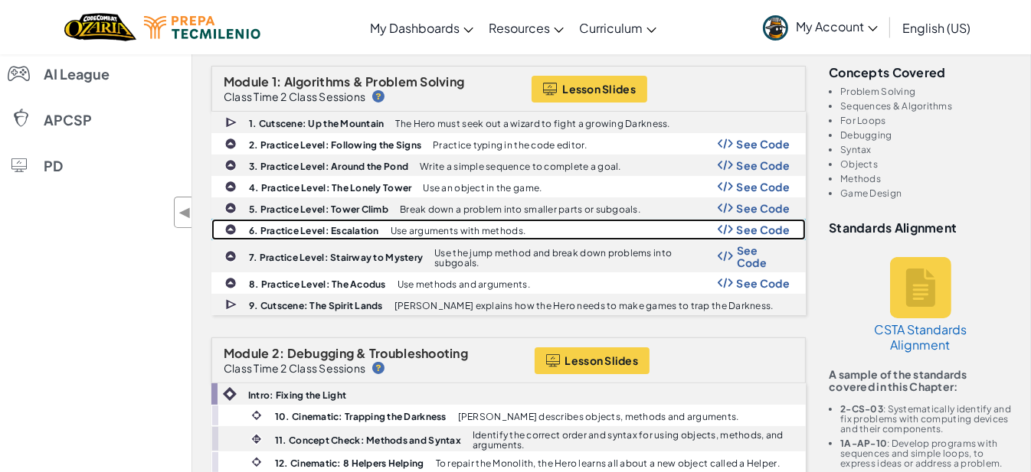
click at [357, 230] on b "6. Practice Level: Escalation" at bounding box center [314, 230] width 130 height 11
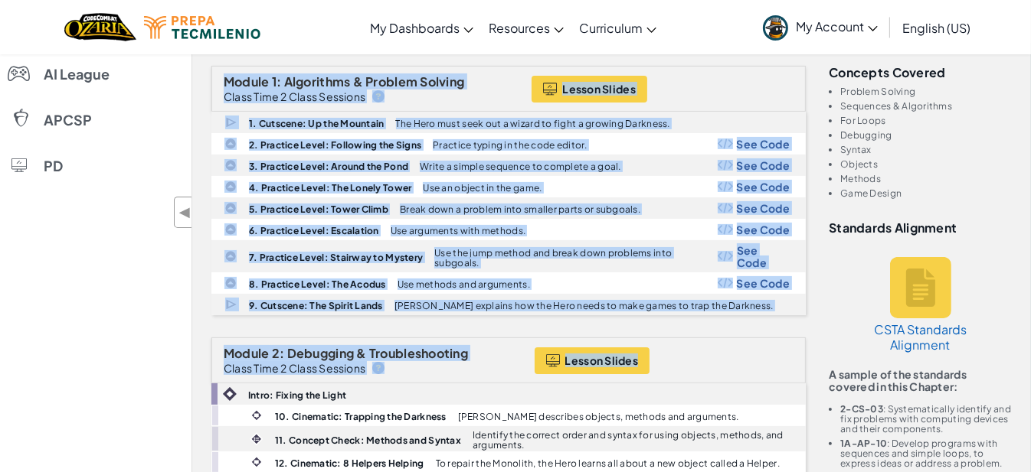
drag, startPoint x: 209, startPoint y: 70, endPoint x: 789, endPoint y: 325, distance: 634.2
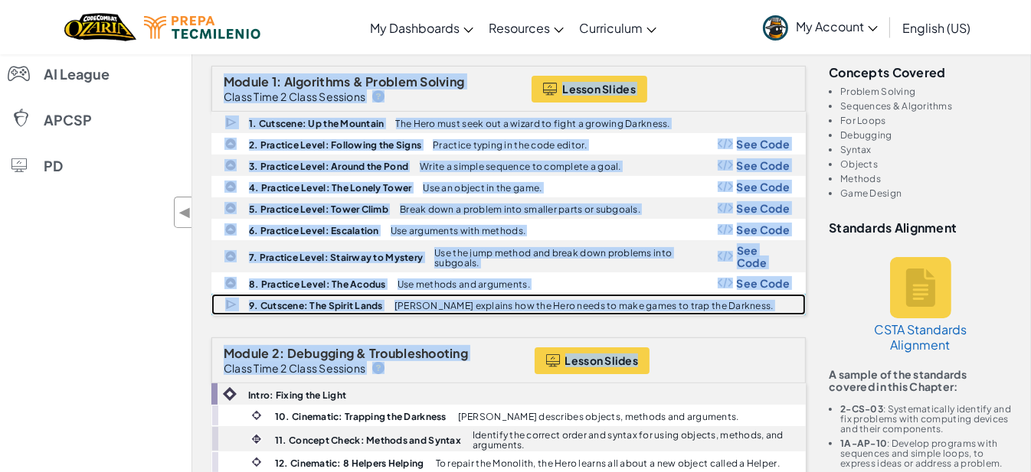
click at [763, 295] on div "9. Cutscene: The Spirit Lands Vega explains how the Hero needs to make games to…" at bounding box center [508, 305] width 593 height 20
